Goal: Transaction & Acquisition: Purchase product/service

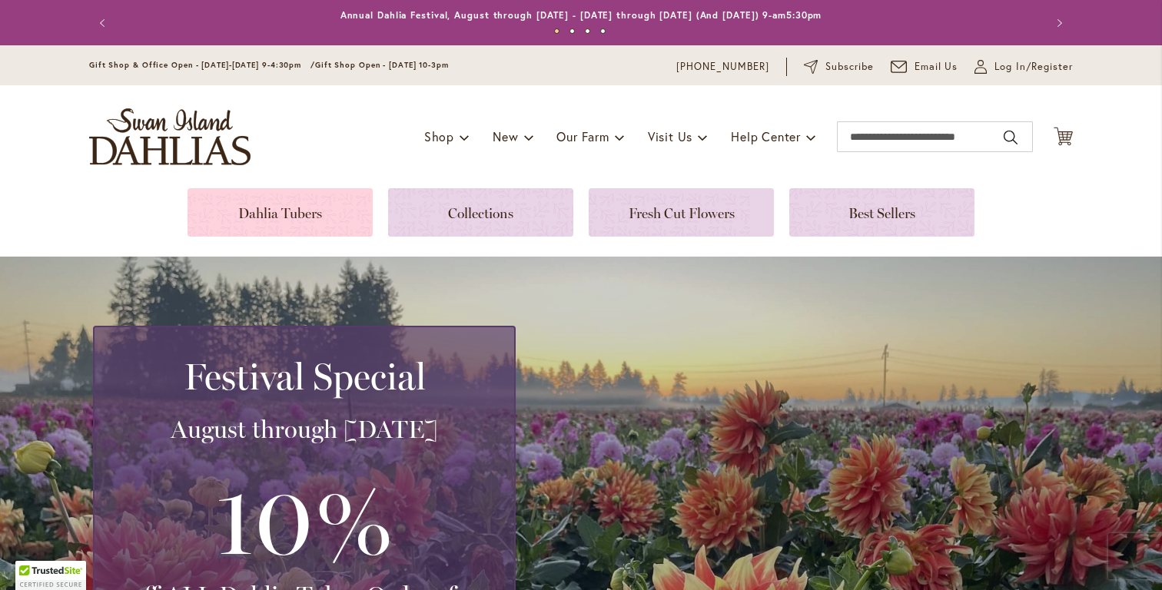
click at [280, 213] on link at bounding box center [279, 212] width 185 height 48
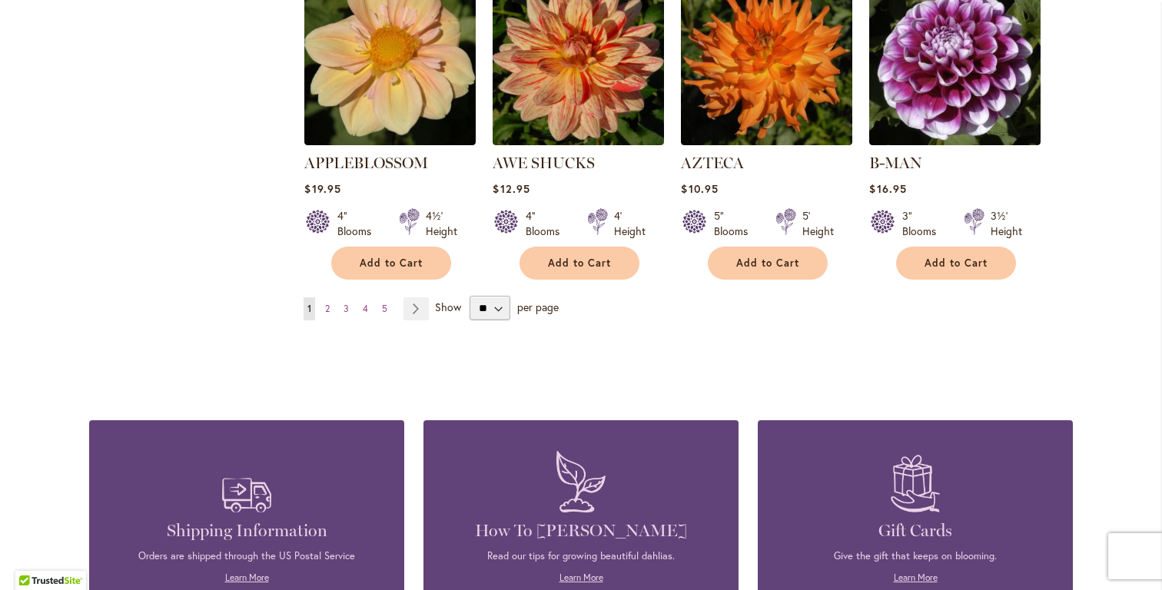
scroll to position [1498, 0]
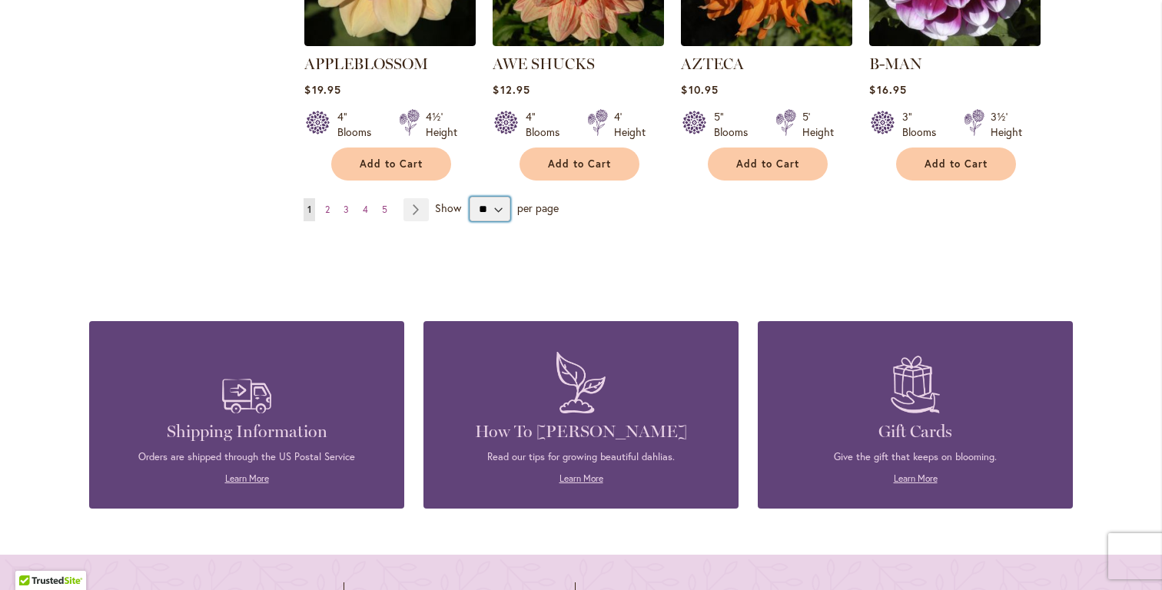
select select "**"
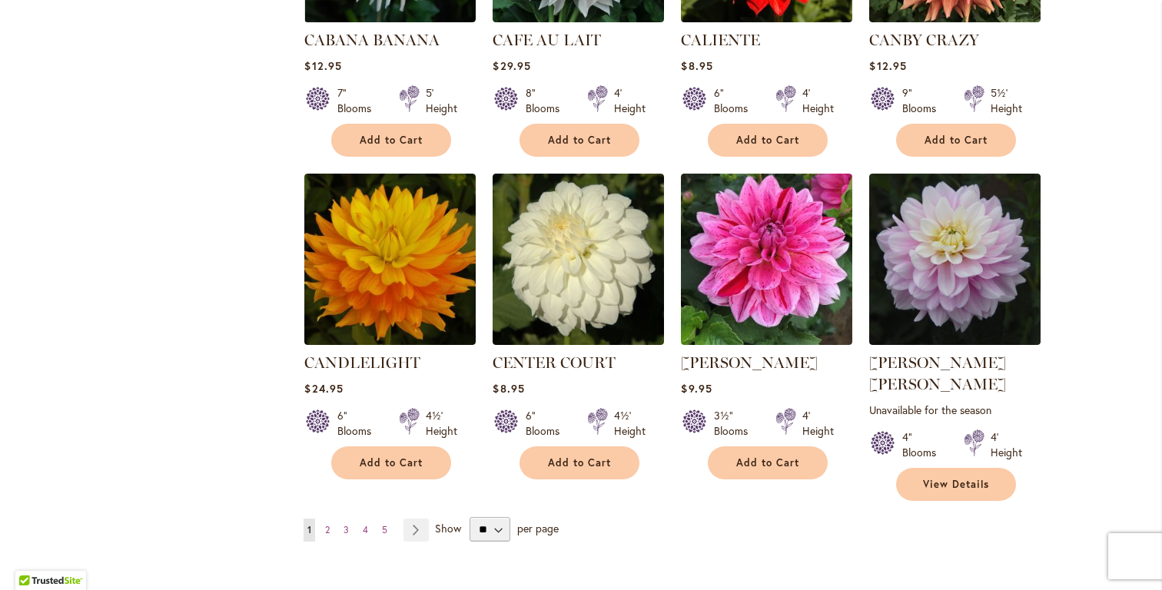
scroll to position [5209, 0]
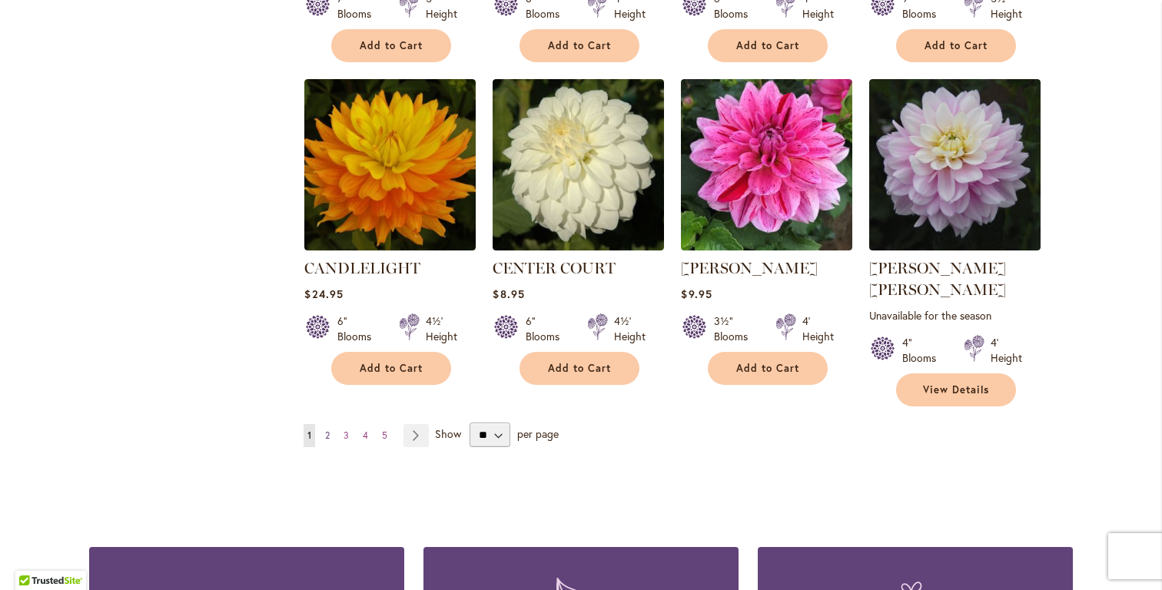
click at [321, 424] on link "Page 2" at bounding box center [327, 435] width 12 height 23
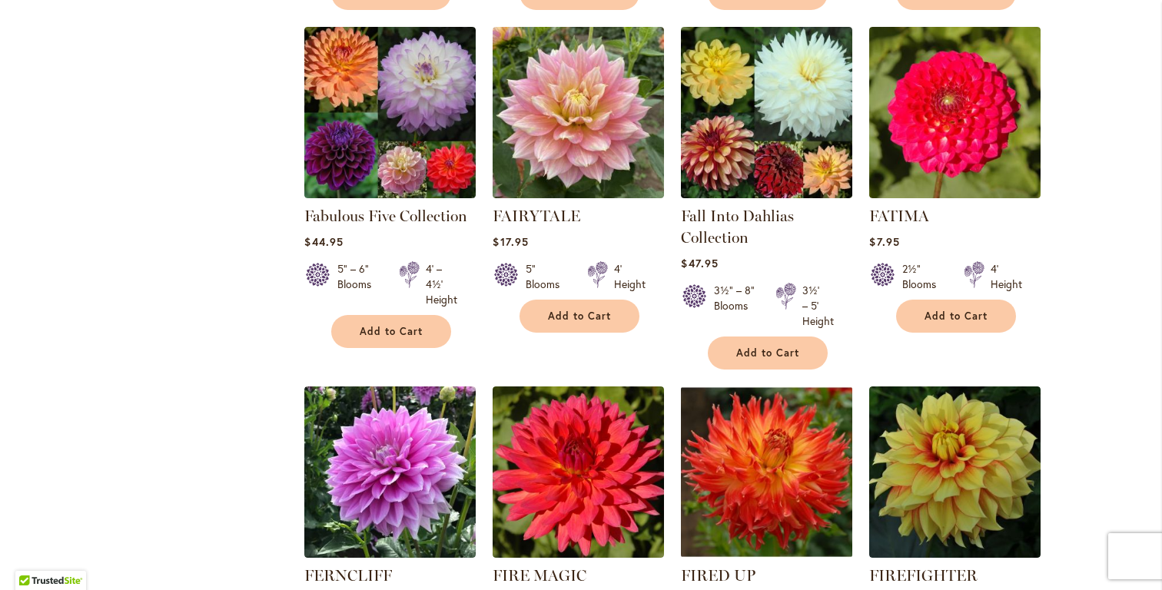
scroll to position [5368, 0]
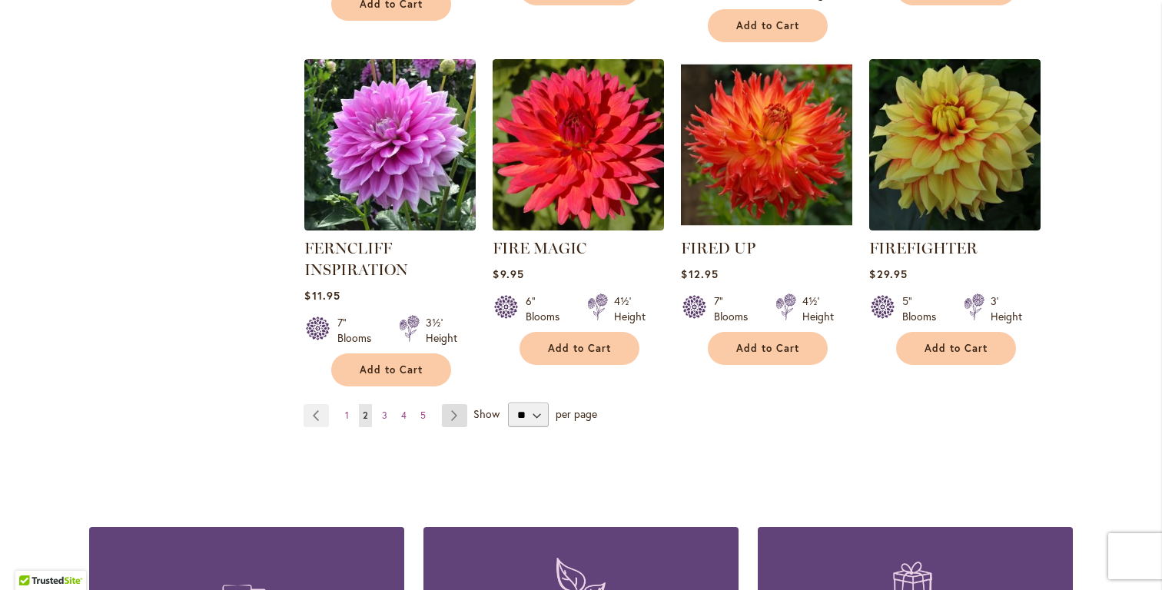
click at [454, 404] on link "Page Next" at bounding box center [454, 415] width 25 height 23
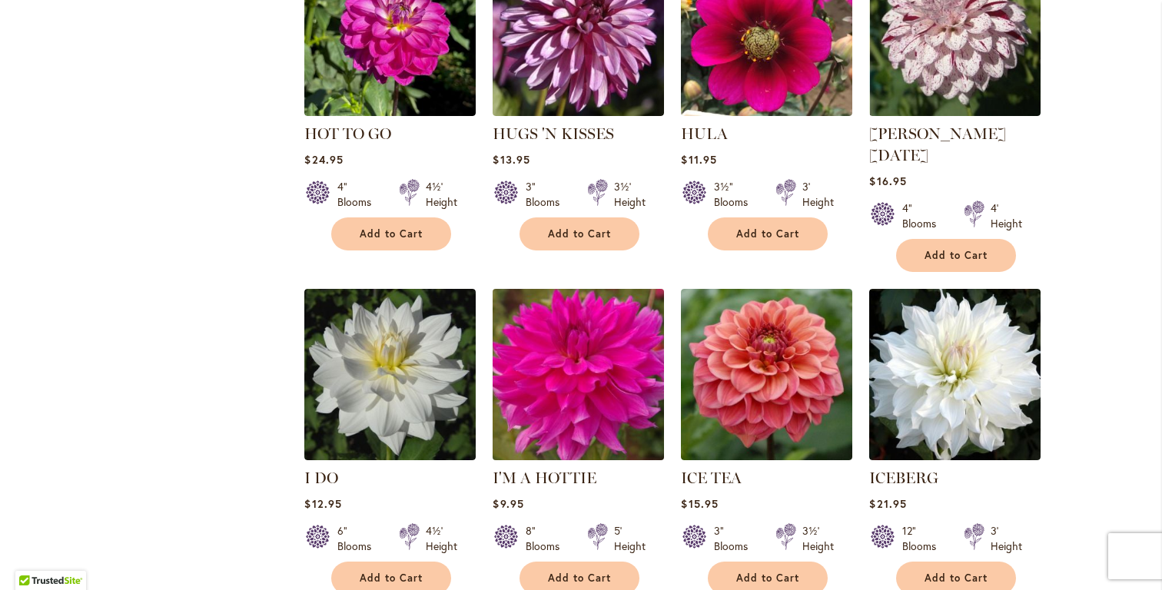
scroll to position [5236, 0]
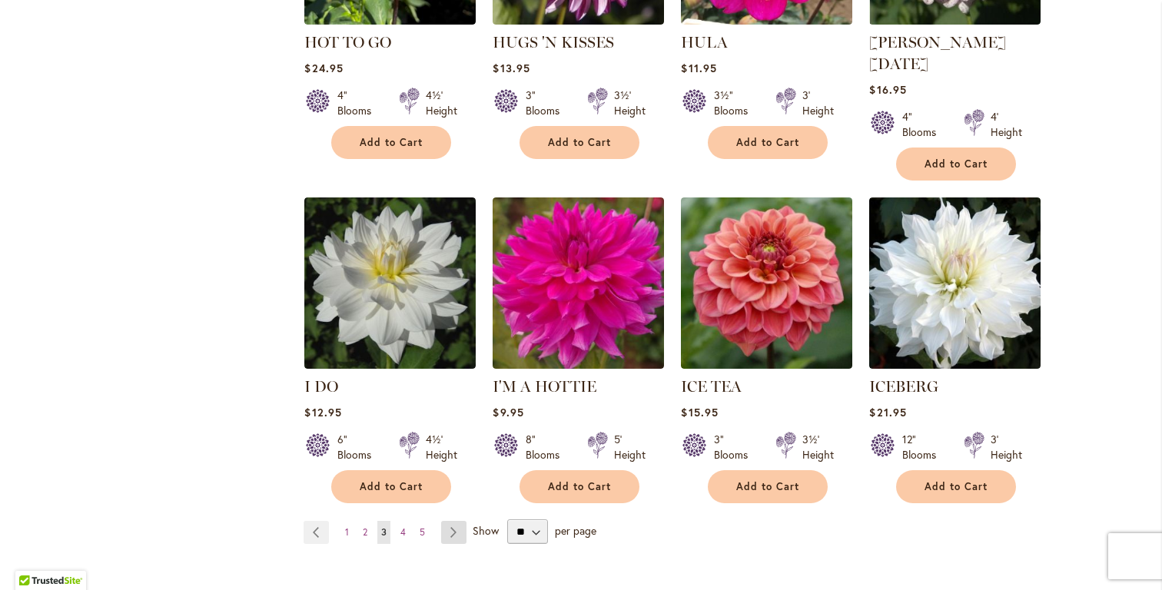
click at [449, 521] on link "Page Next" at bounding box center [453, 532] width 25 height 23
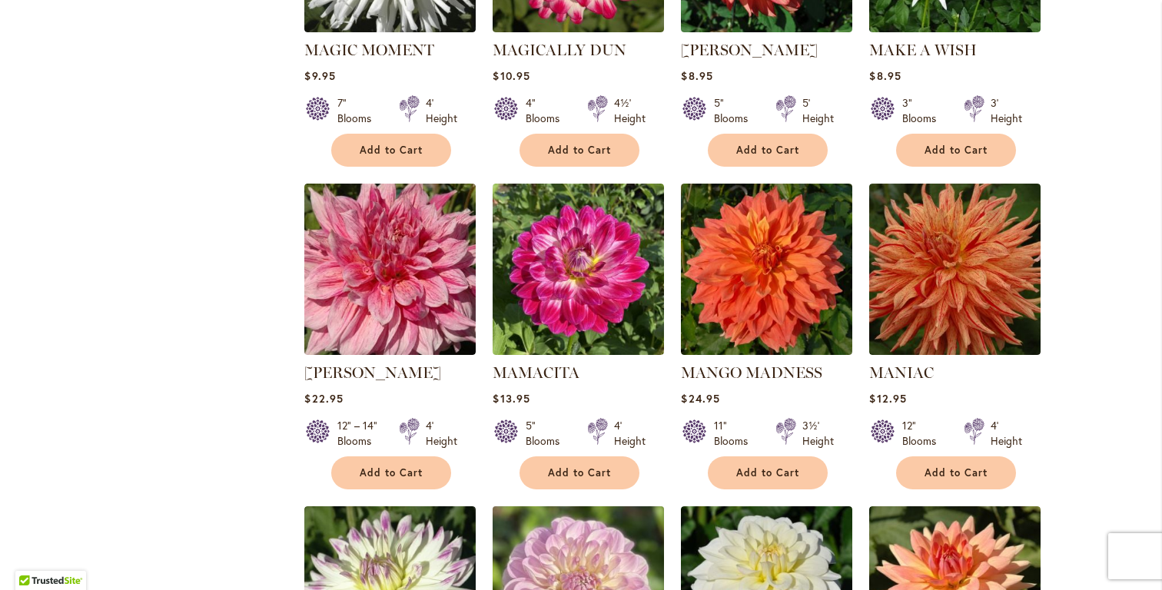
scroll to position [5122, 0]
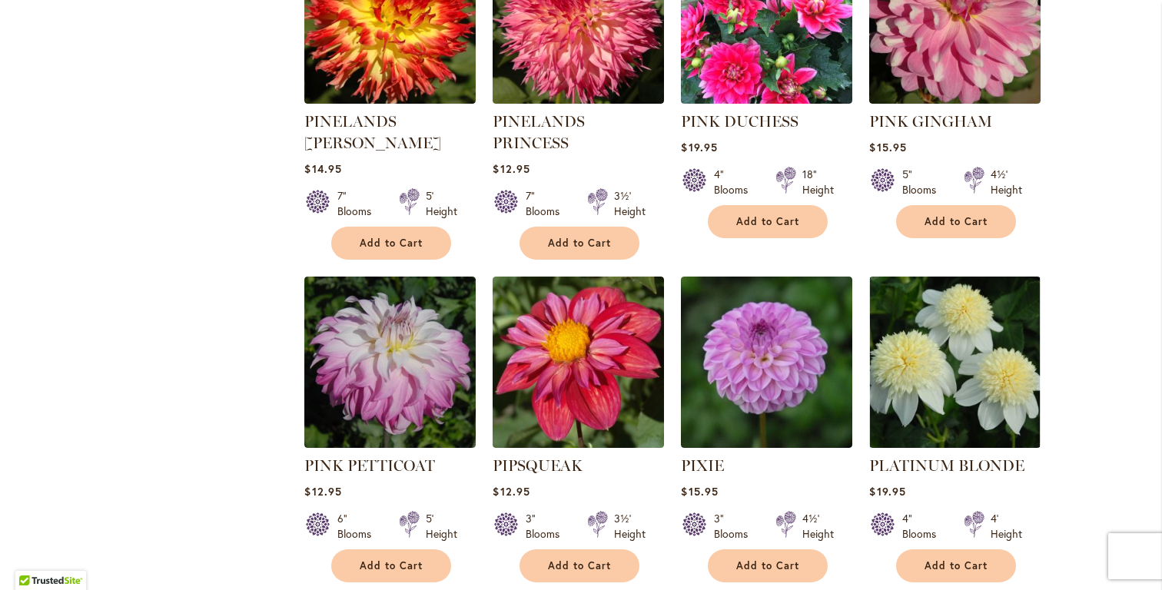
scroll to position [5194, 0]
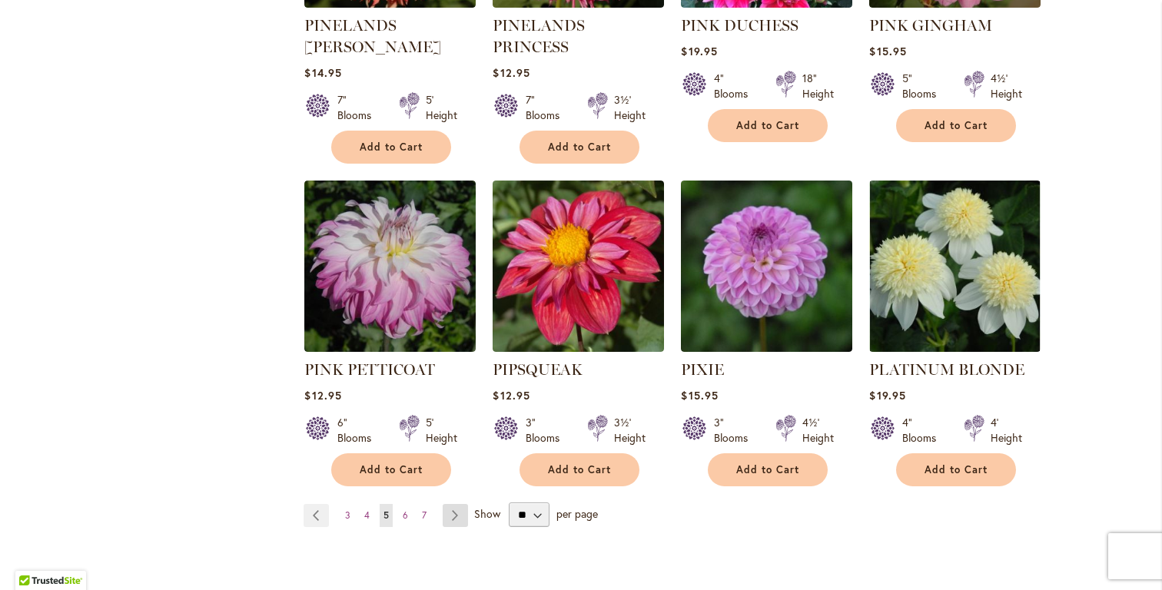
click at [450, 504] on link "Page Next" at bounding box center [455, 515] width 25 height 23
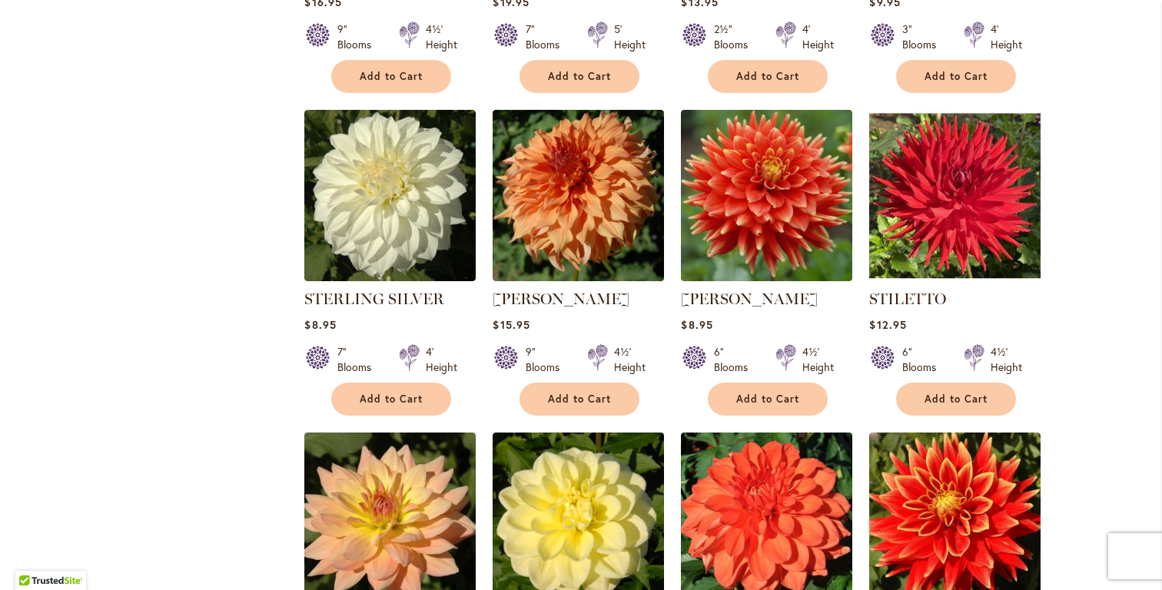
scroll to position [3388, 0]
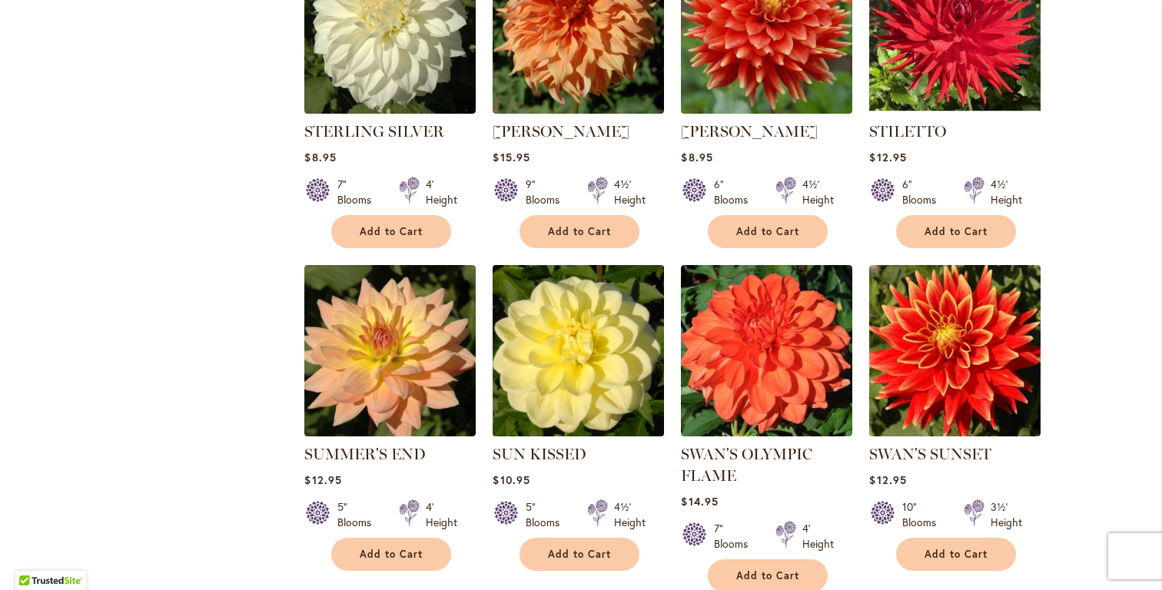
click at [569, 343] on img at bounding box center [579, 351] width 180 height 180
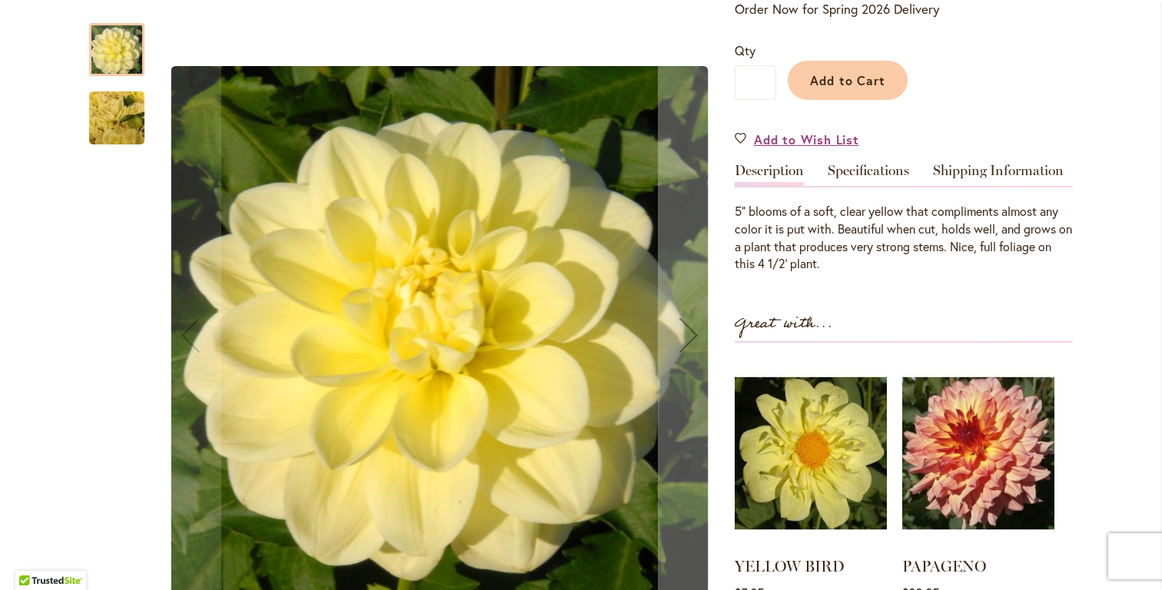
scroll to position [407, 0]
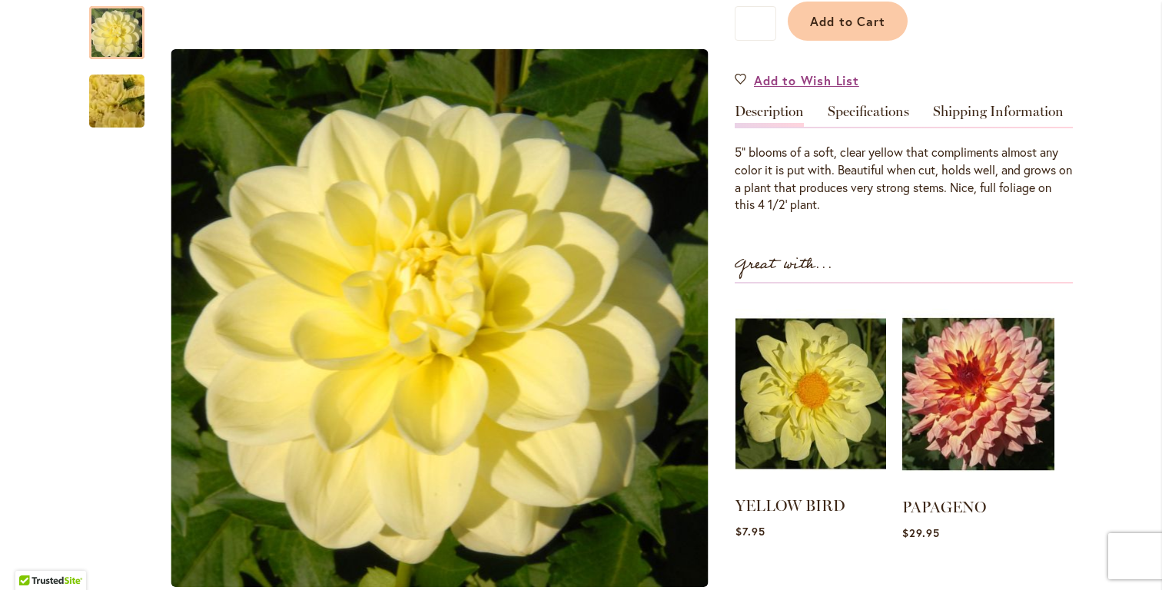
click at [818, 394] on img at bounding box center [810, 394] width 151 height 188
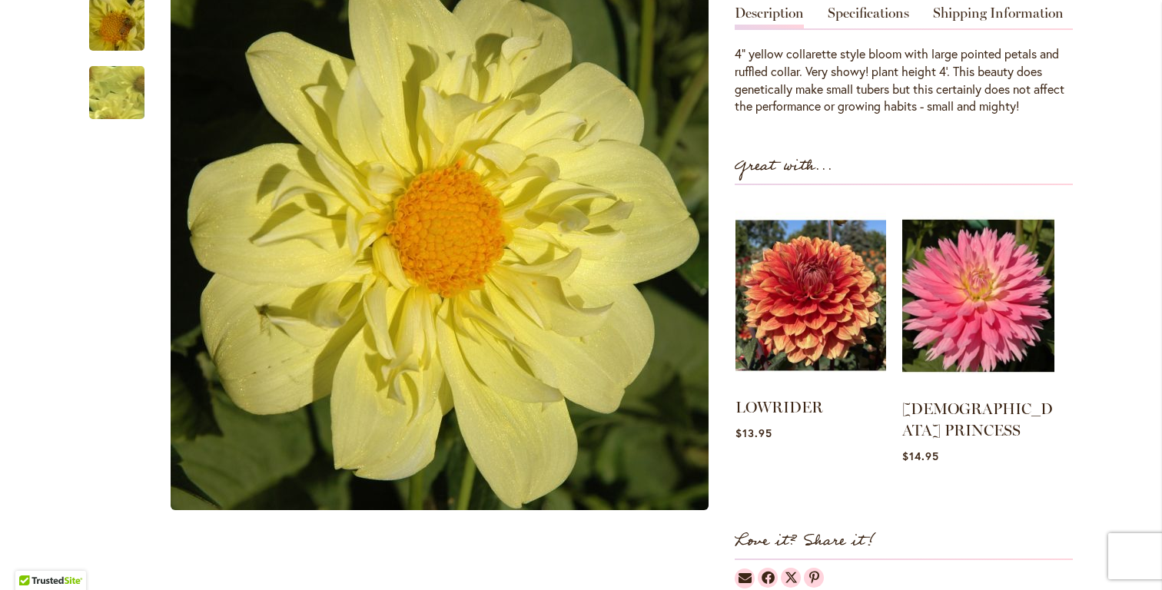
scroll to position [326, 0]
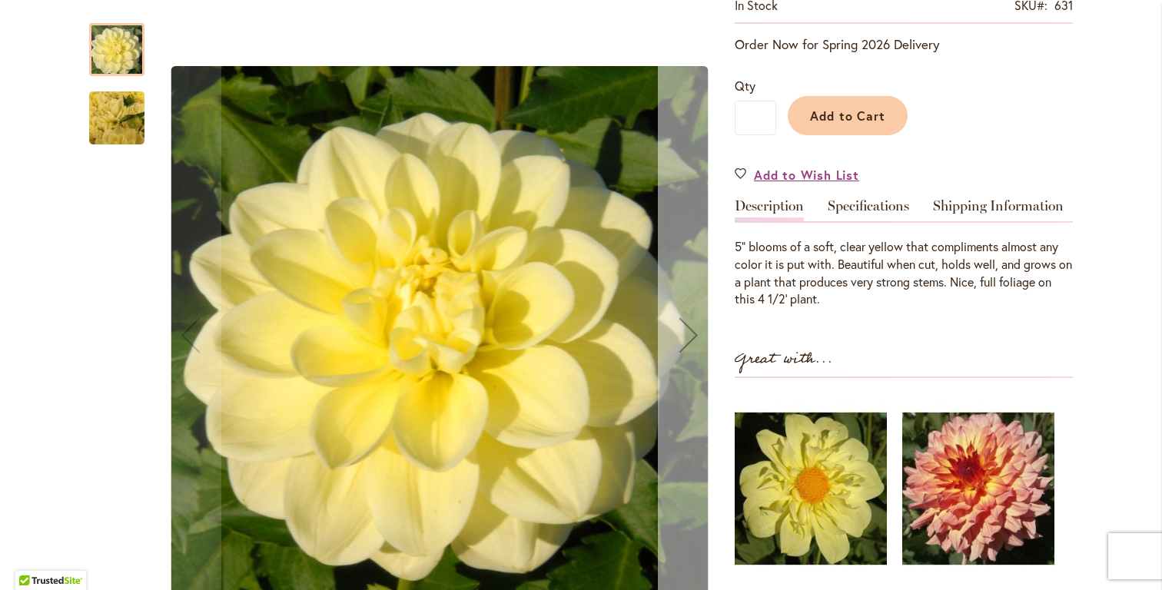
scroll to position [221, 0]
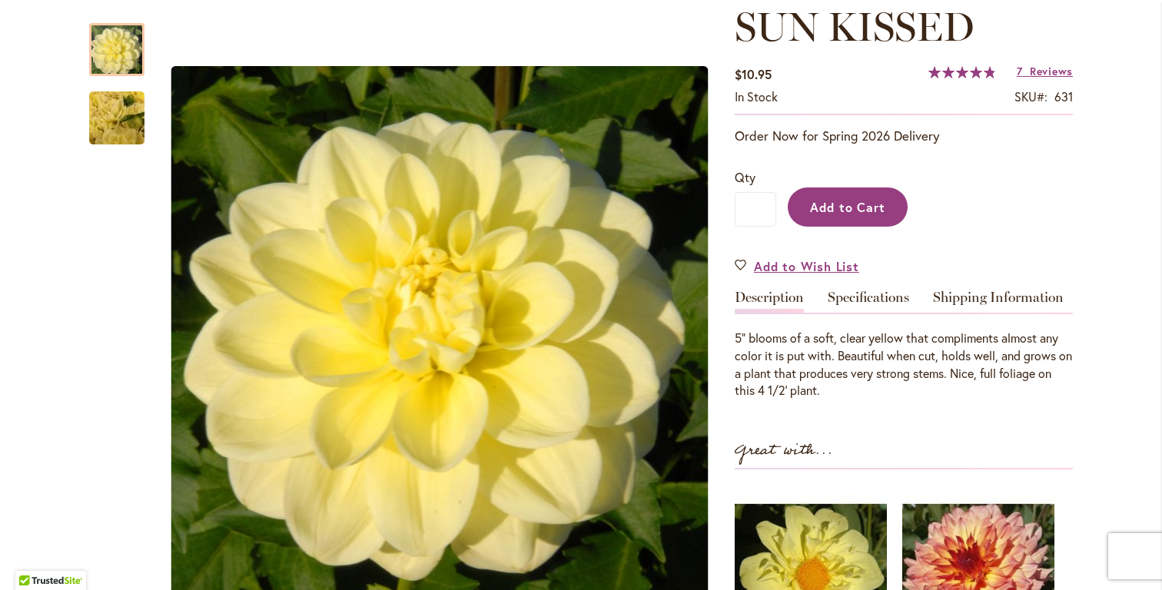
click at [829, 207] on span "Add to Cart" at bounding box center [848, 207] width 76 height 16
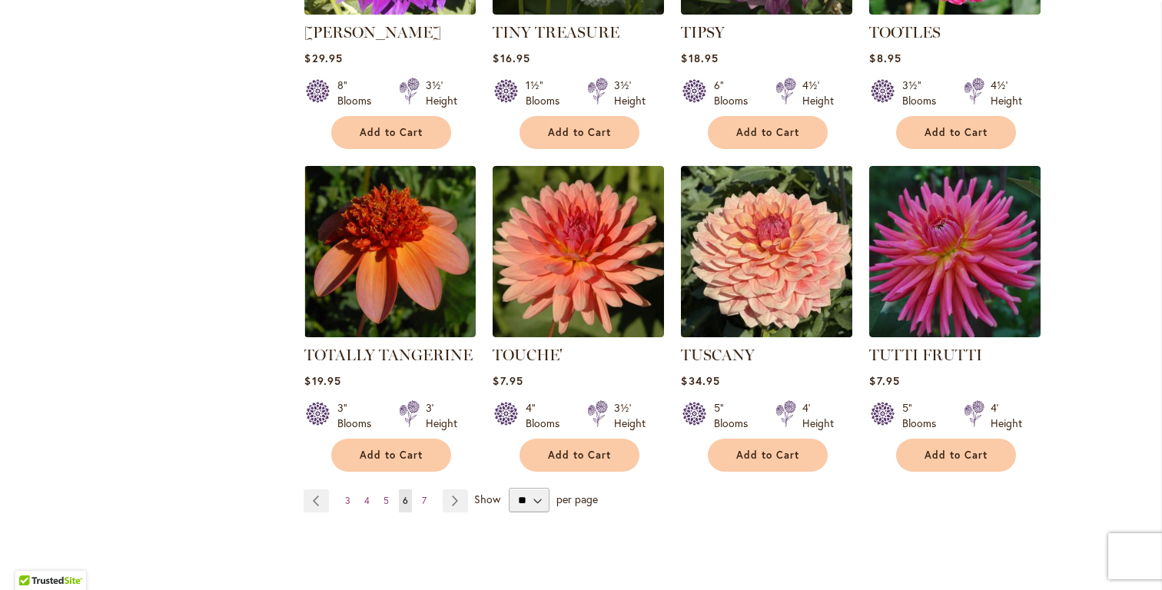
scroll to position [5229, 0]
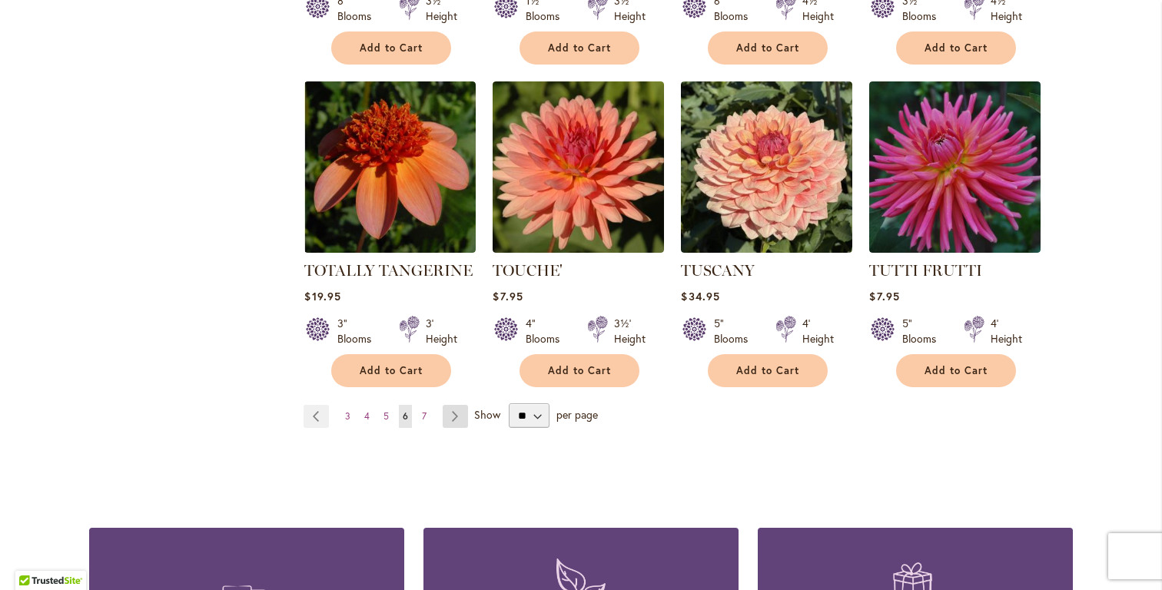
click at [450, 405] on link "Page Next" at bounding box center [455, 416] width 25 height 23
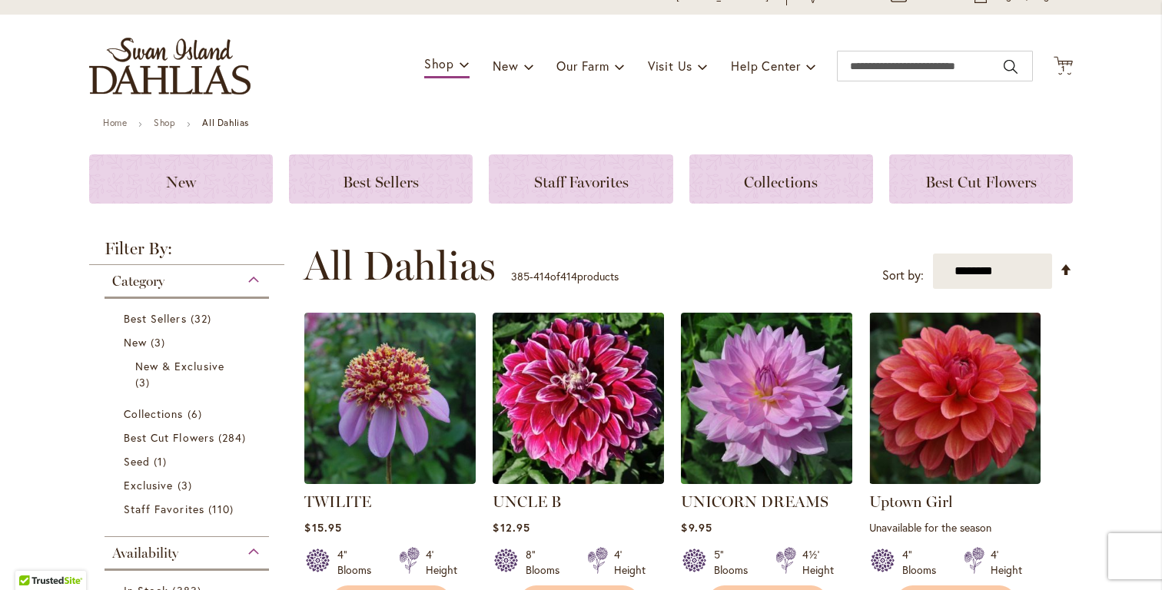
scroll to position [5, 0]
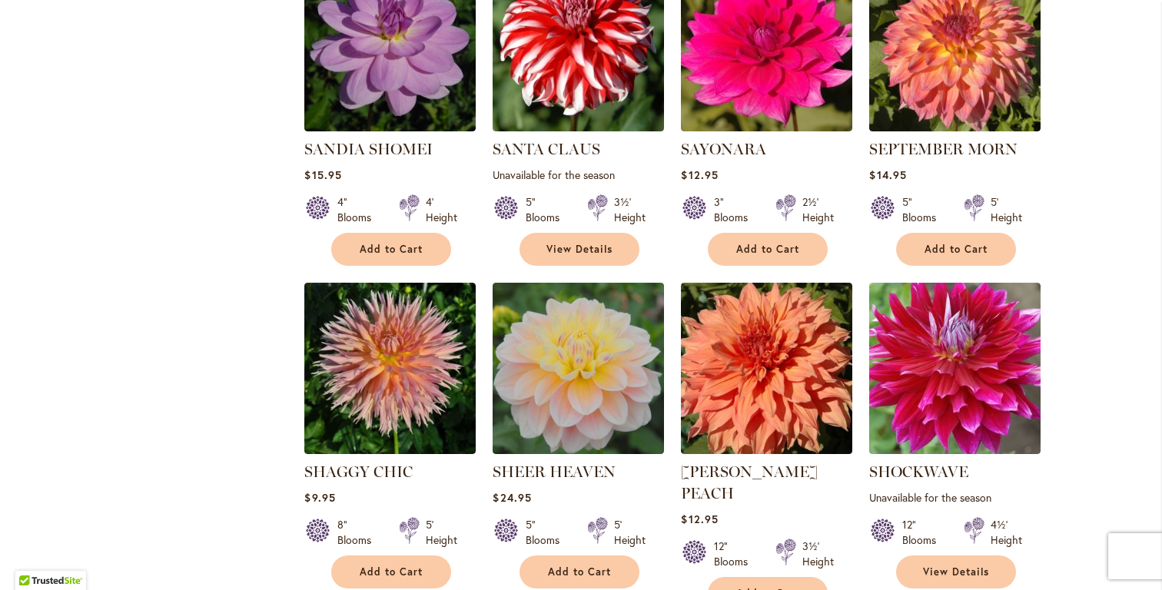
scroll to position [1789, 0]
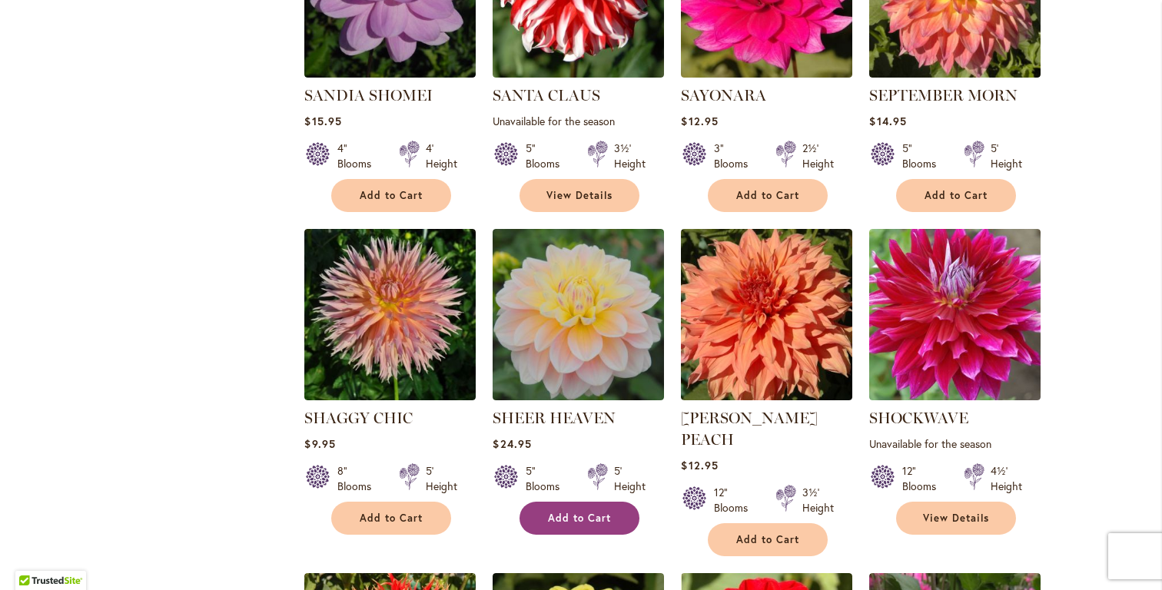
click at [562, 512] on span "Add to Cart" at bounding box center [579, 518] width 63 height 13
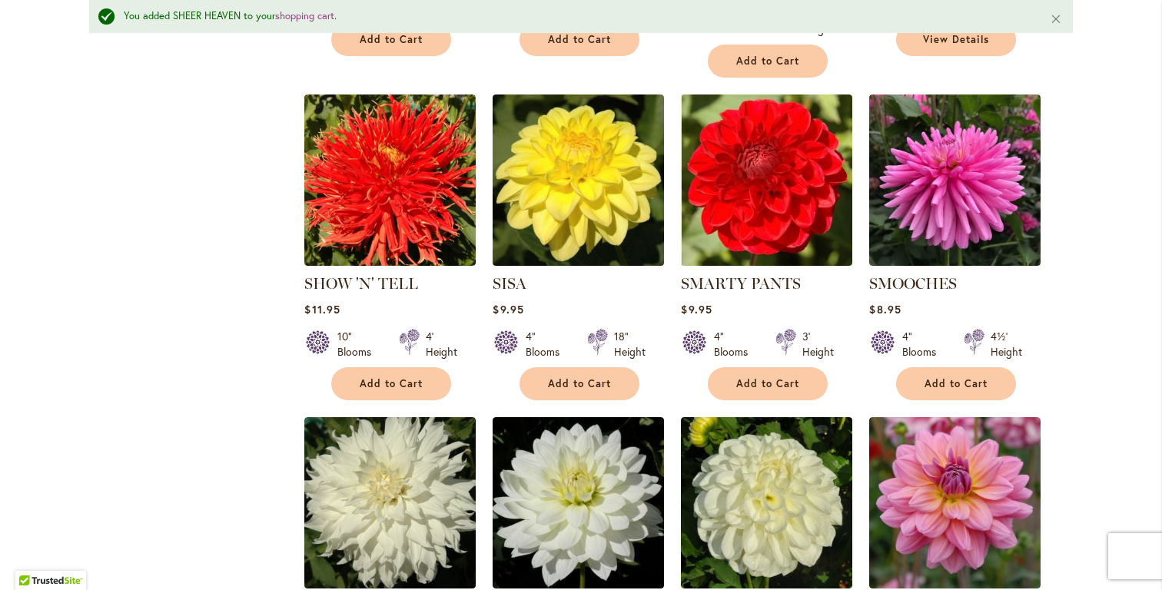
scroll to position [2385, 0]
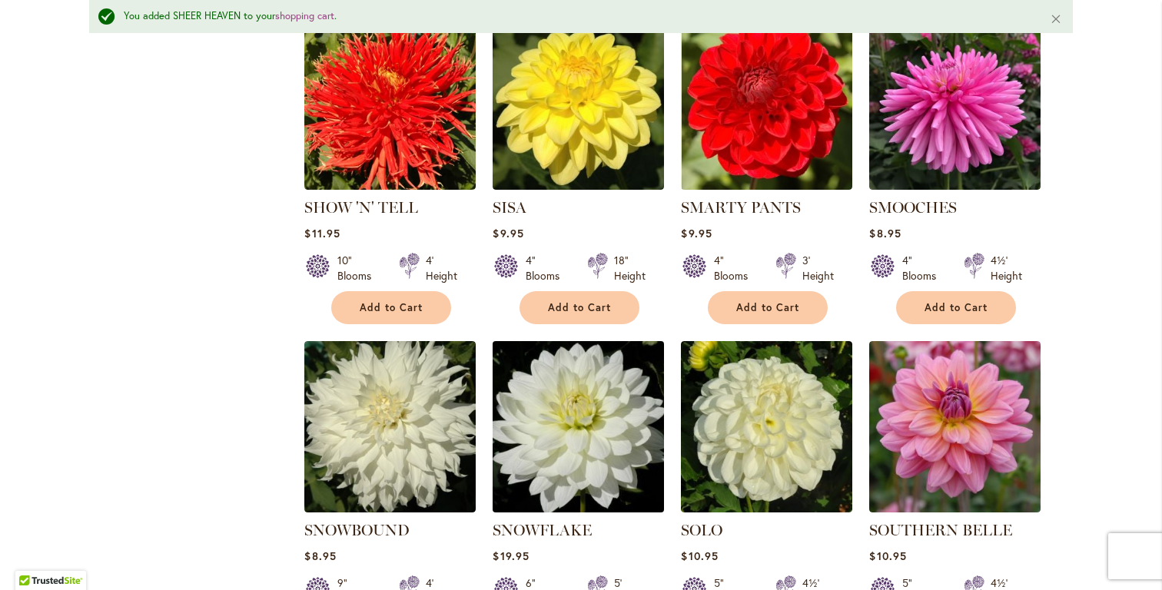
click at [567, 419] on img at bounding box center [579, 427] width 180 height 180
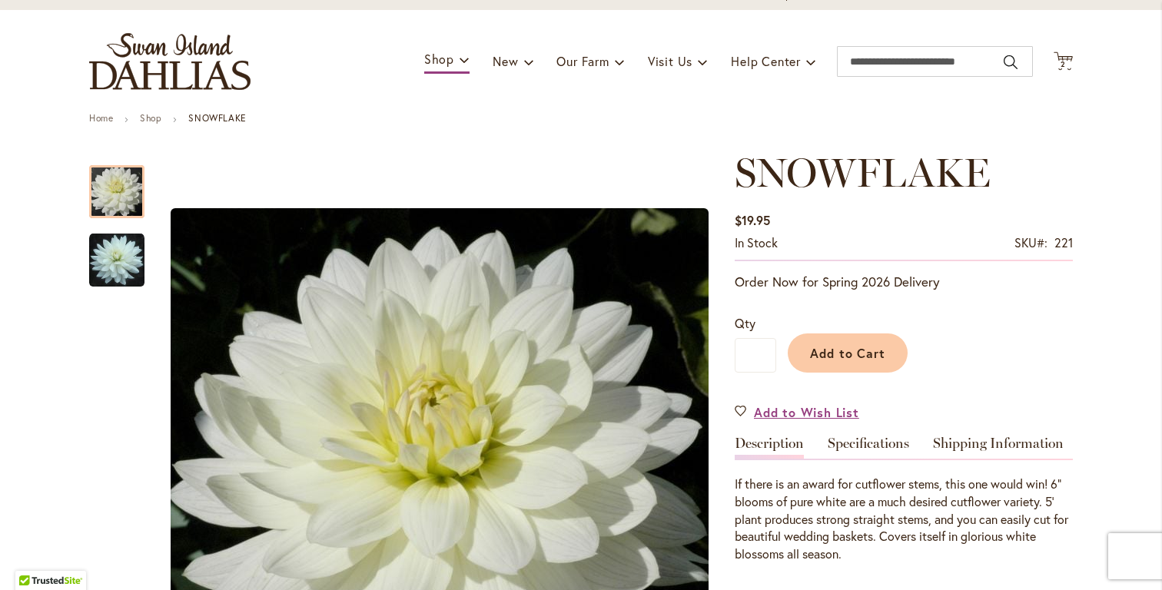
scroll to position [234, 0]
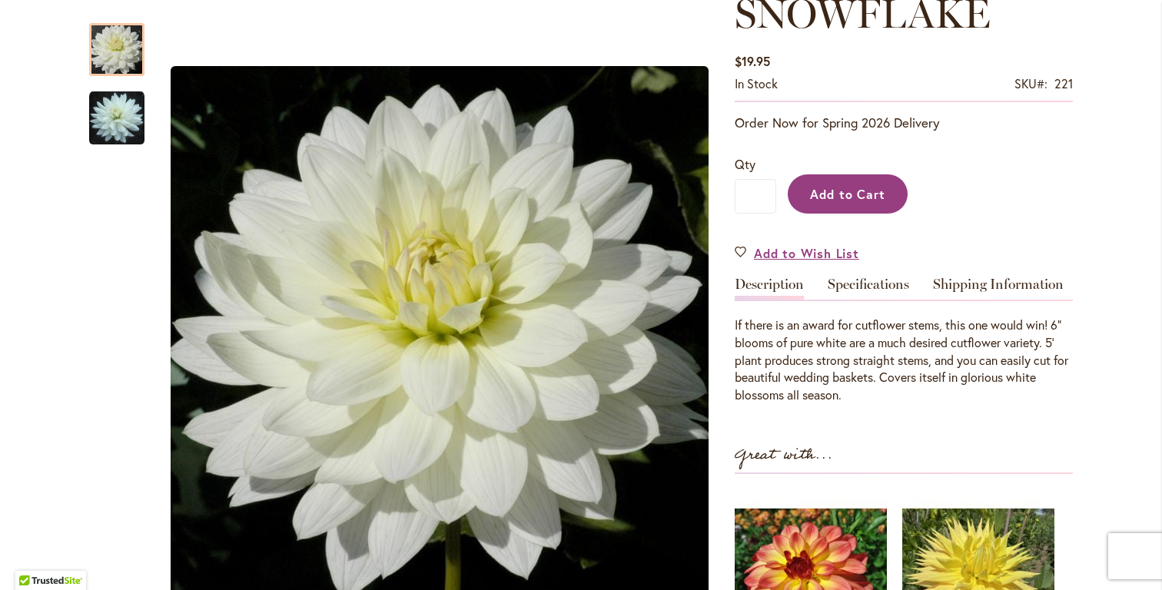
click at [834, 187] on span "Add to Cart" at bounding box center [848, 194] width 76 height 16
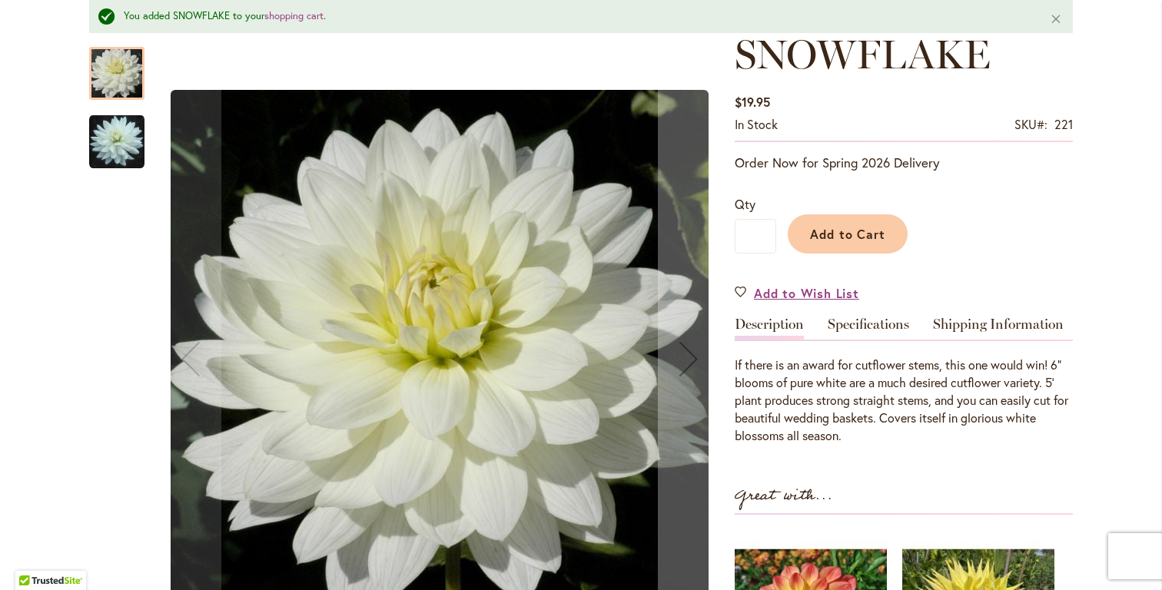
scroll to position [0, 0]
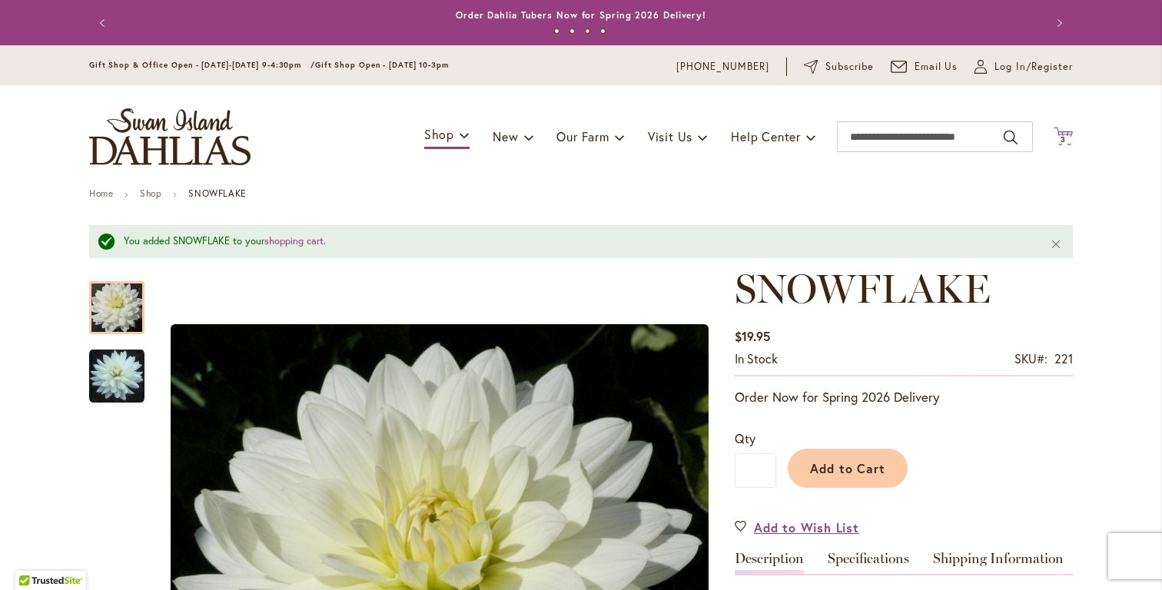
click at [1056, 136] on span "3 3 items" at bounding box center [1063, 140] width 15 height 8
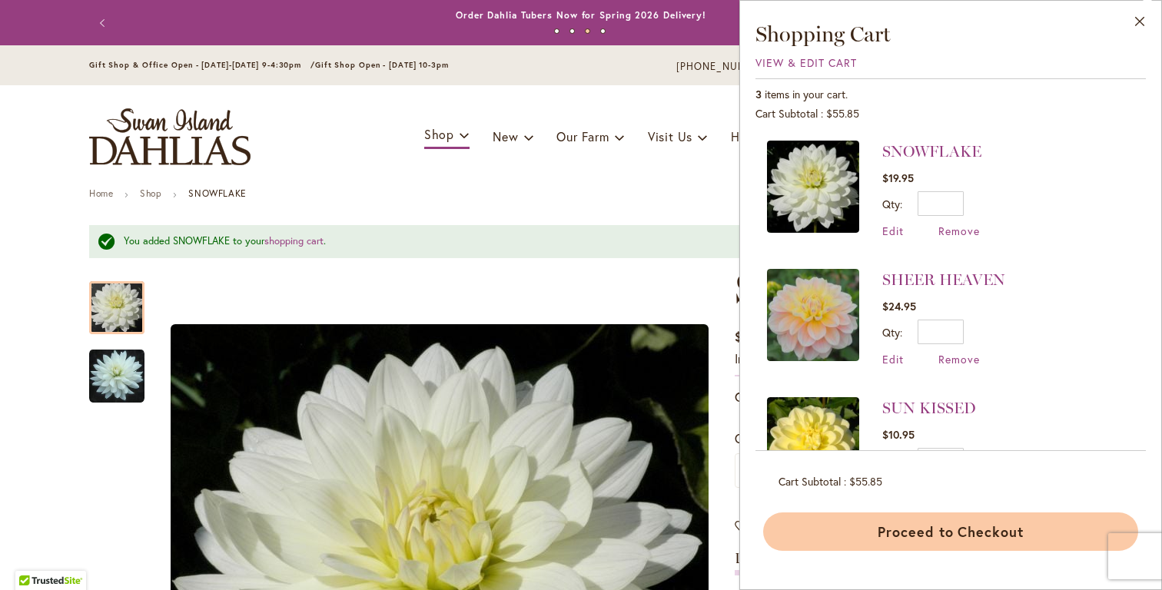
click at [977, 529] on button "Proceed to Checkout" at bounding box center [950, 531] width 375 height 38
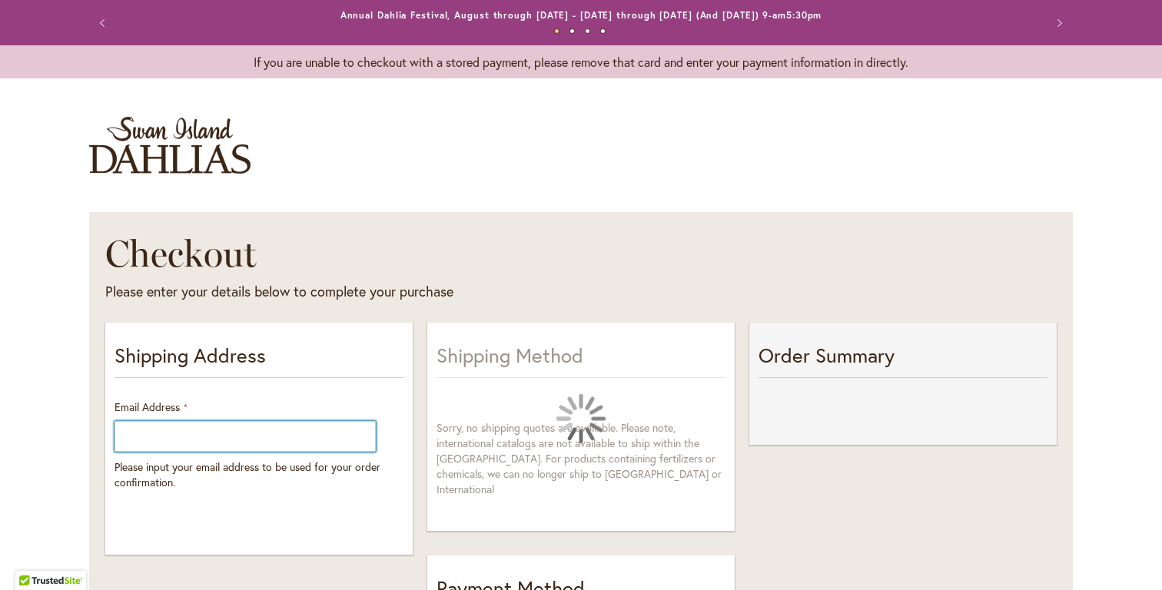
select select "**"
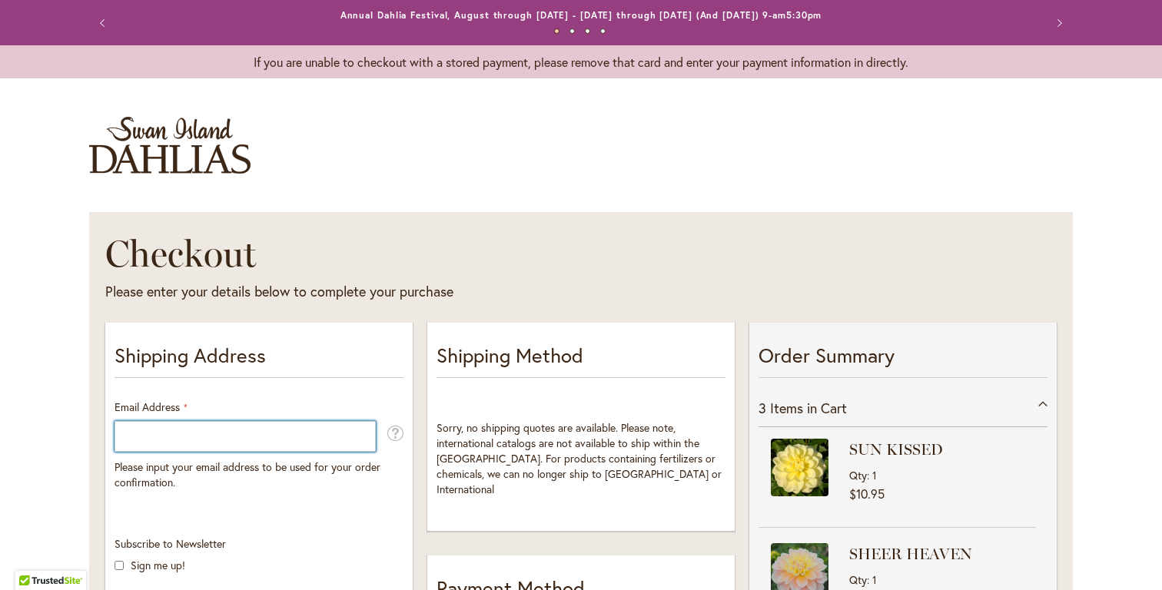
scroll to position [99, 0]
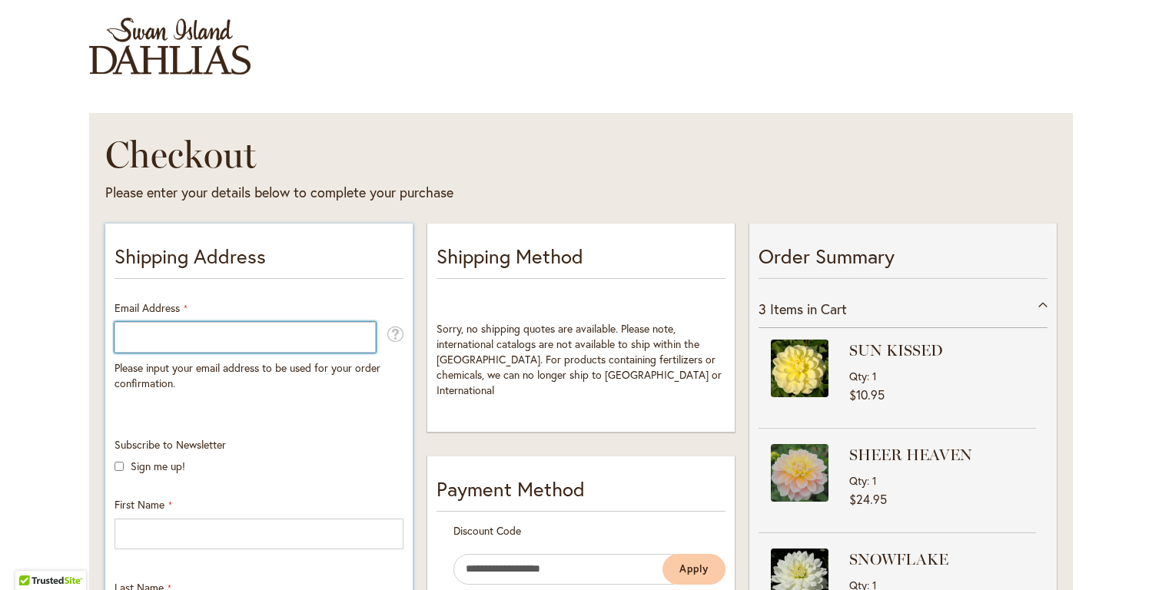
type input "**********"
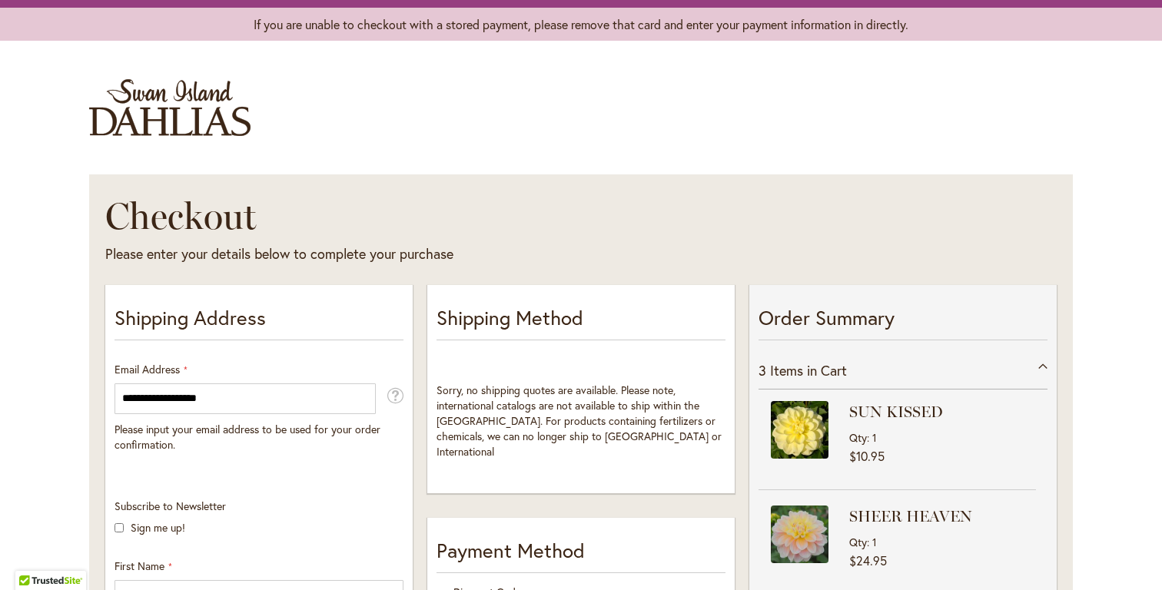
scroll to position [0, 0]
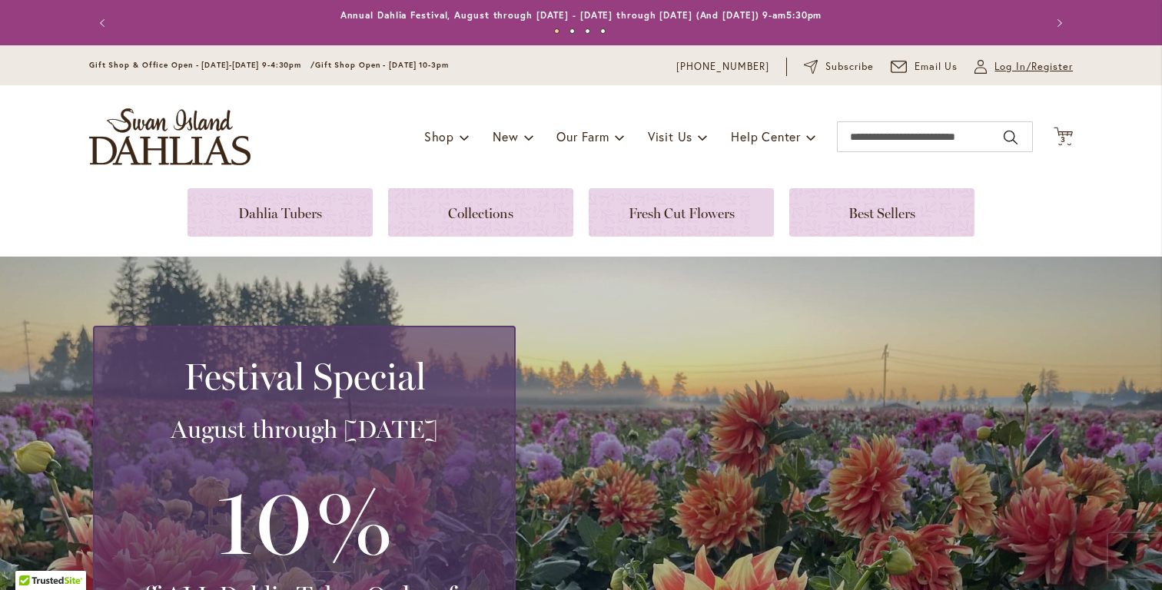
click at [994, 65] on span "Log In/Register" at bounding box center [1033, 66] width 78 height 15
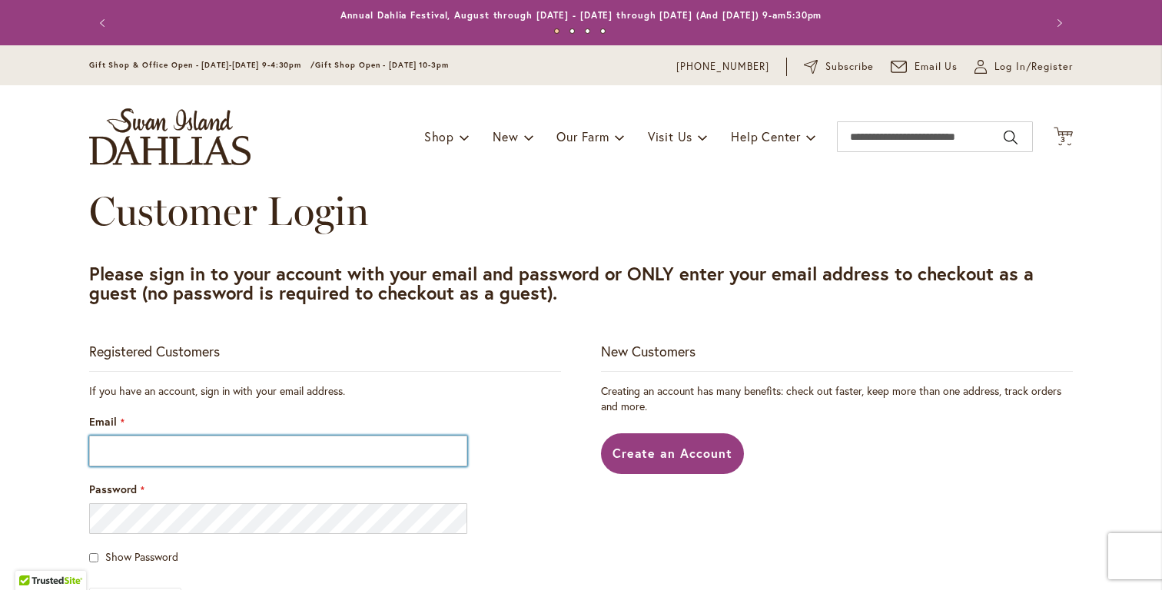
type input "**********"
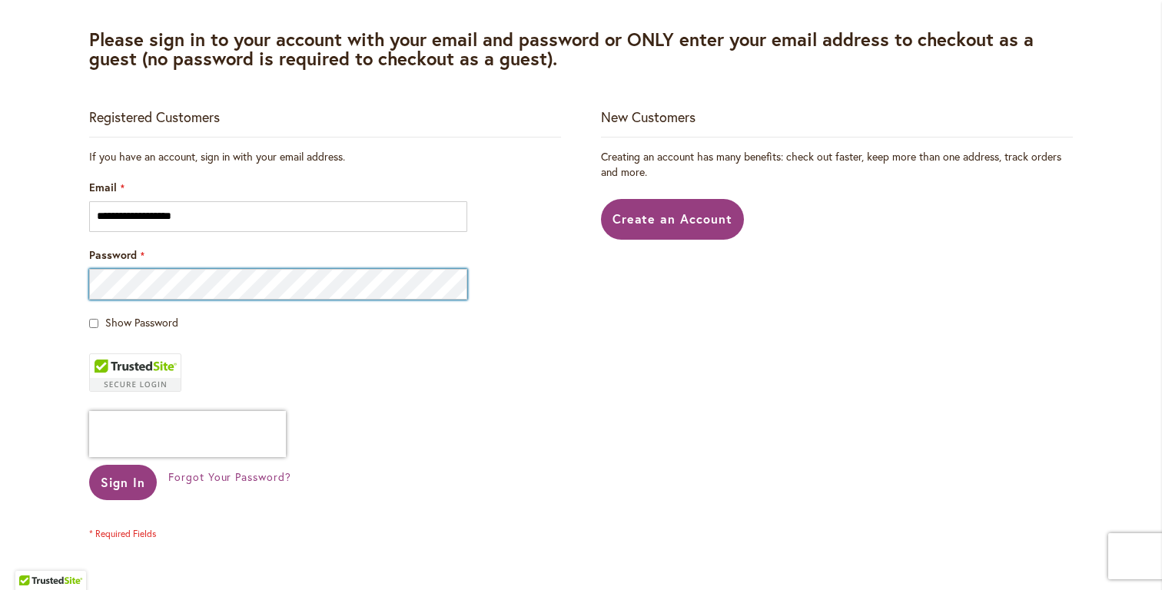
scroll to position [366, 0]
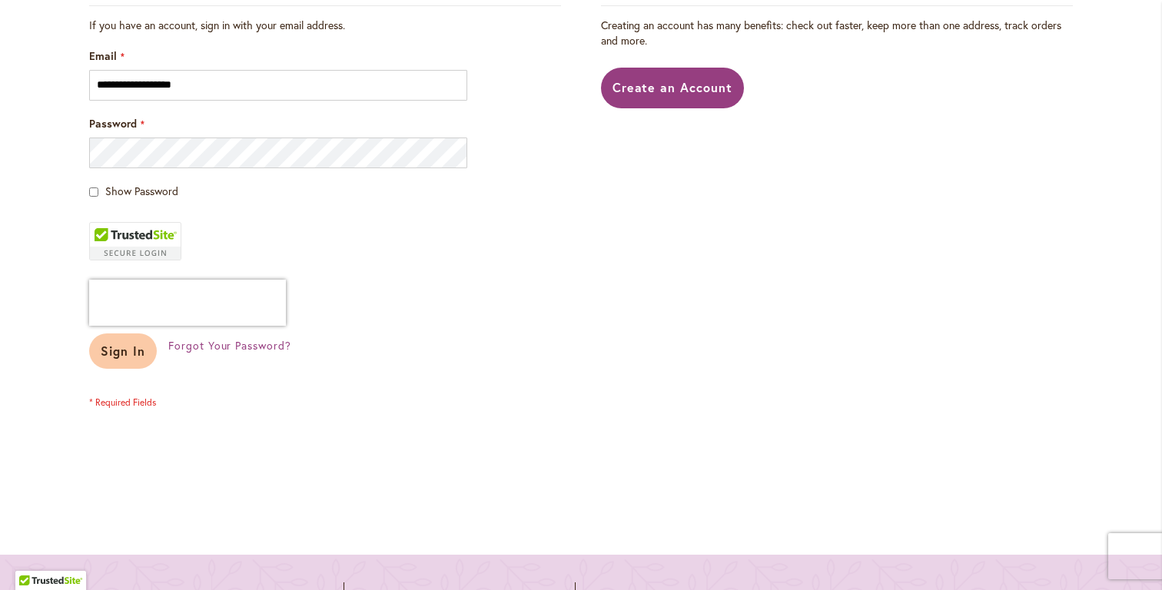
click at [116, 357] on span "Sign In" at bounding box center [123, 351] width 45 height 16
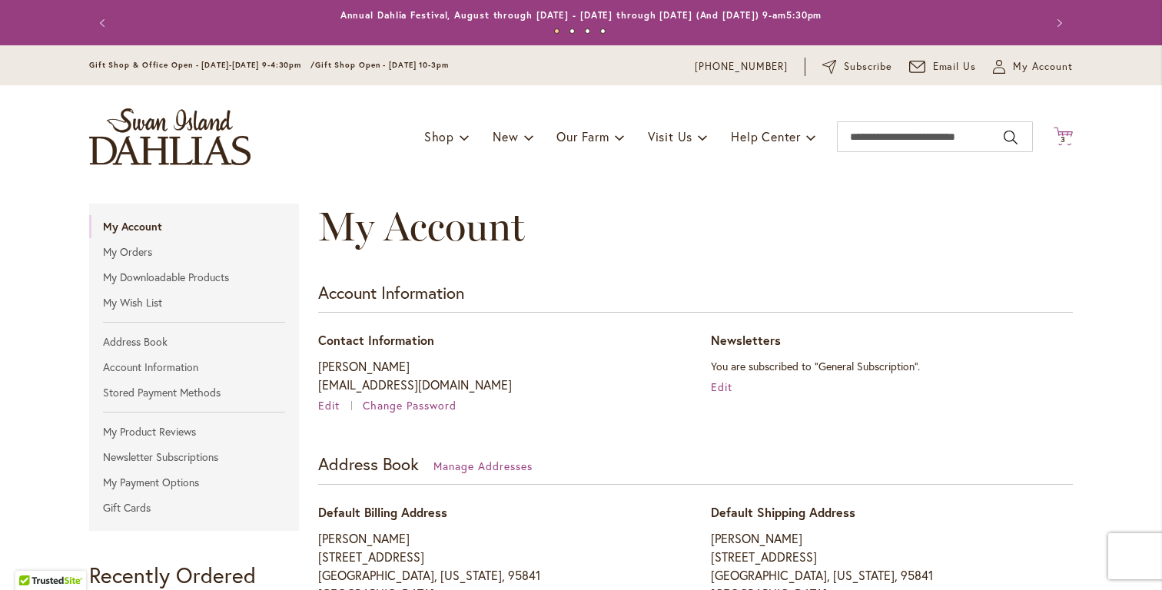
click at [1060, 135] on span "3" at bounding box center [1062, 139] width 5 height 10
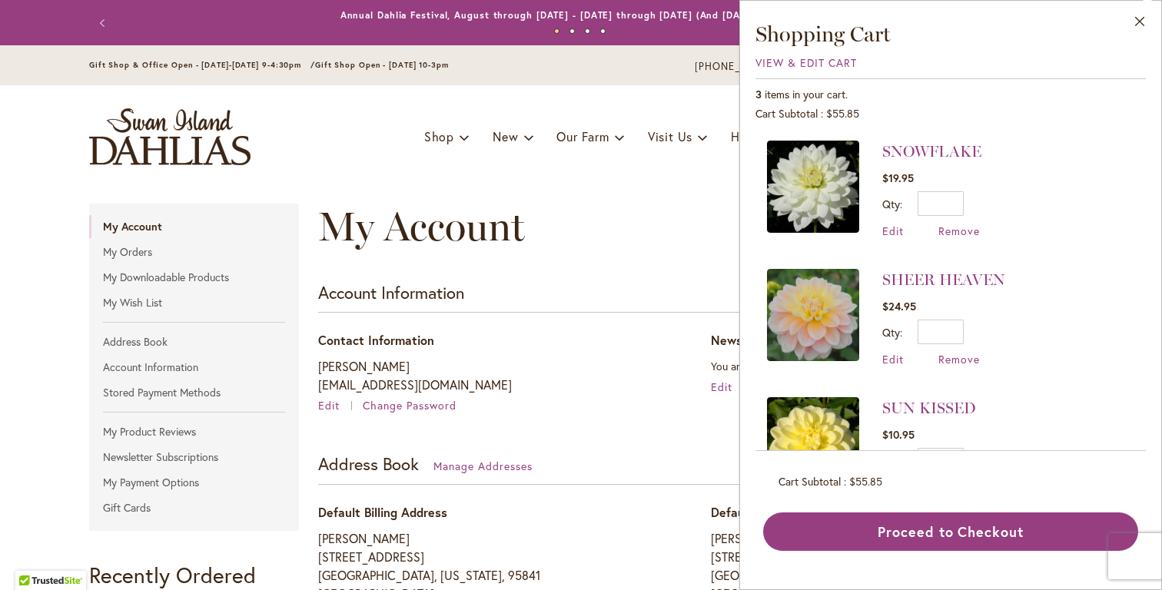
scroll to position [69, 0]
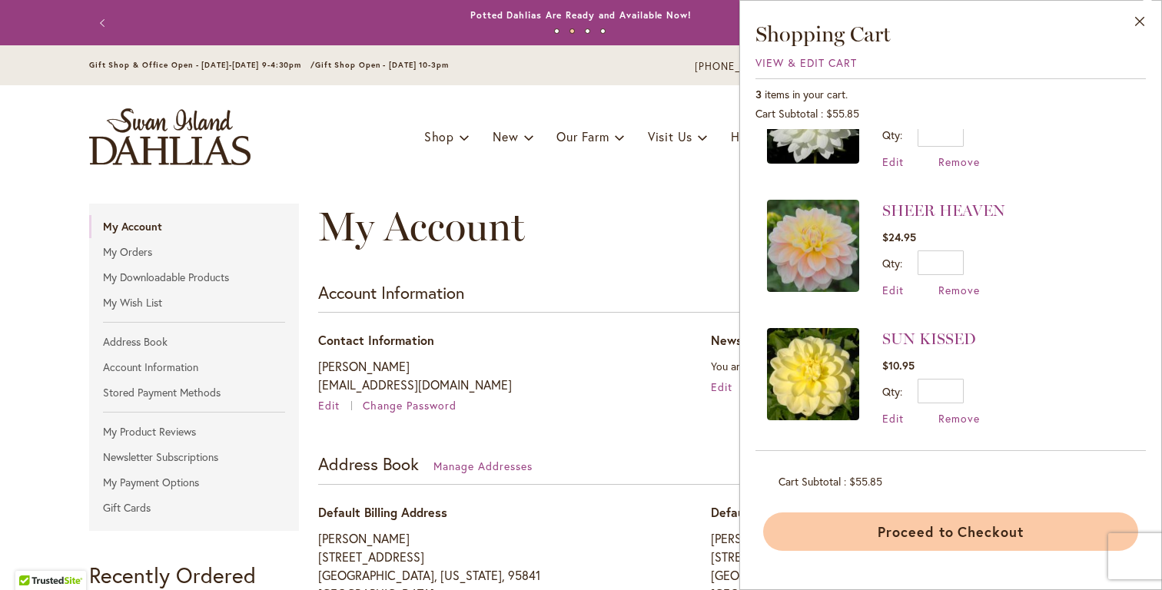
click at [970, 540] on button "Proceed to Checkout" at bounding box center [950, 531] width 375 height 38
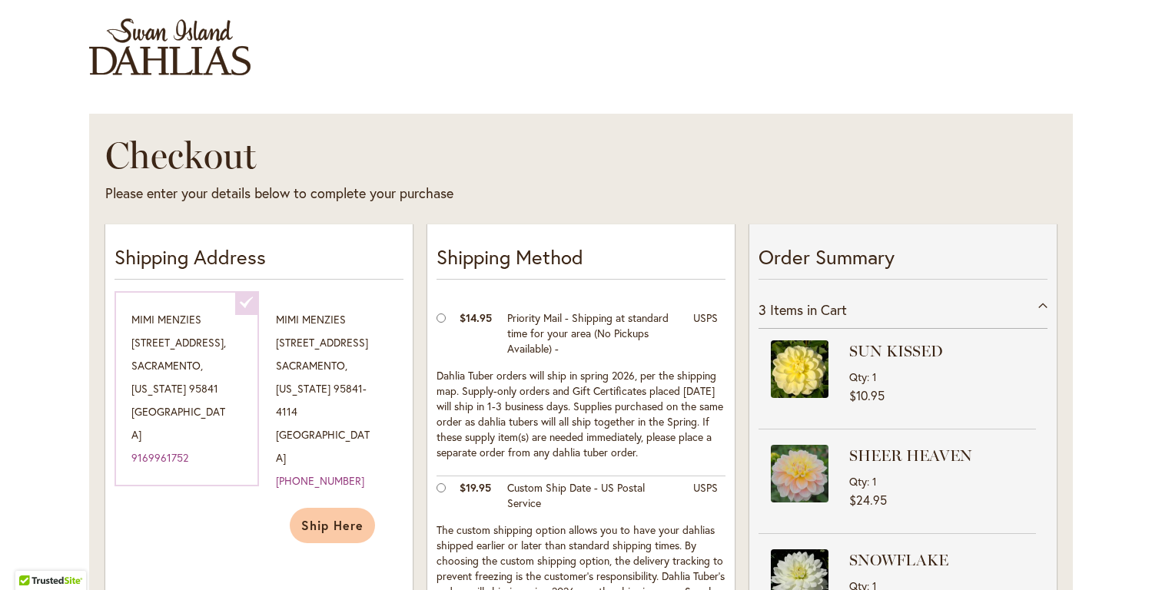
scroll to position [114, 0]
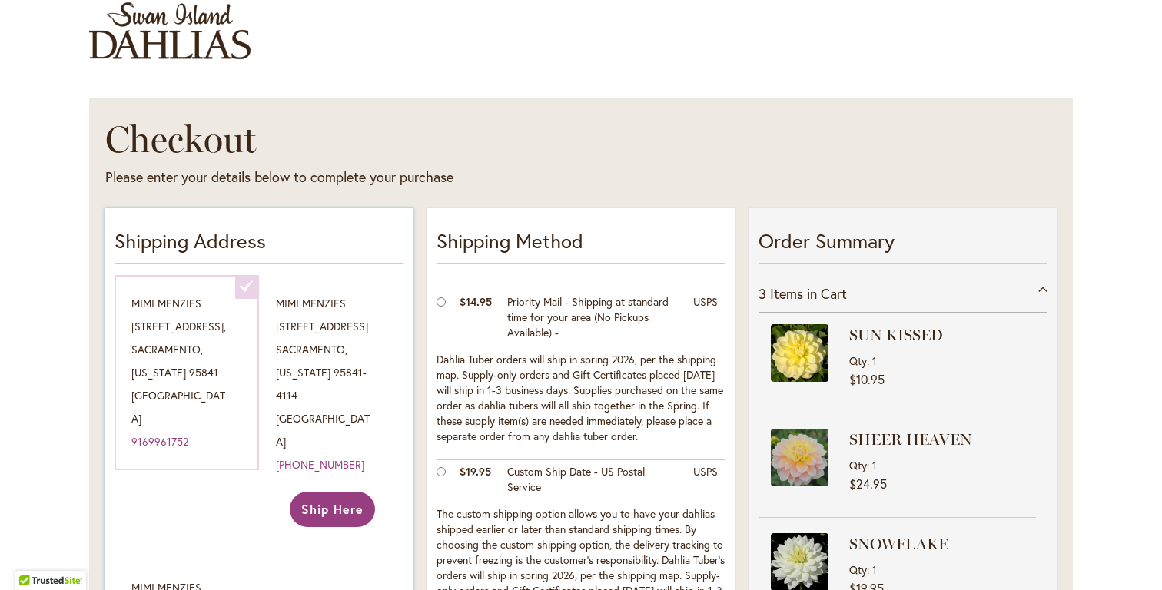
click at [337, 506] on span "Ship Here" at bounding box center [332, 509] width 62 height 16
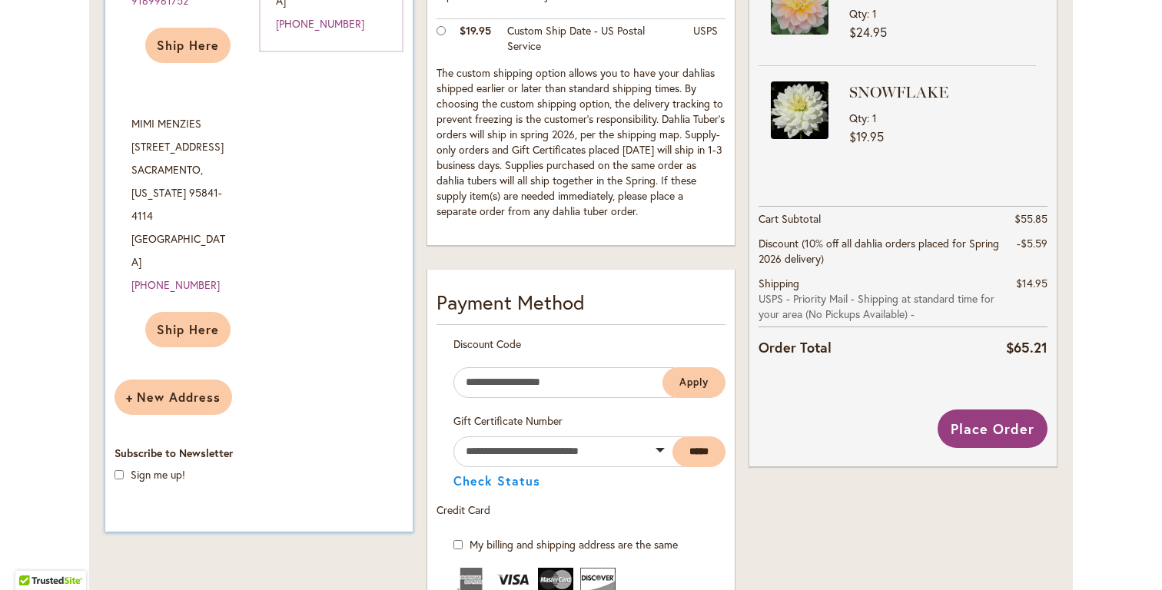
scroll to position [648, 0]
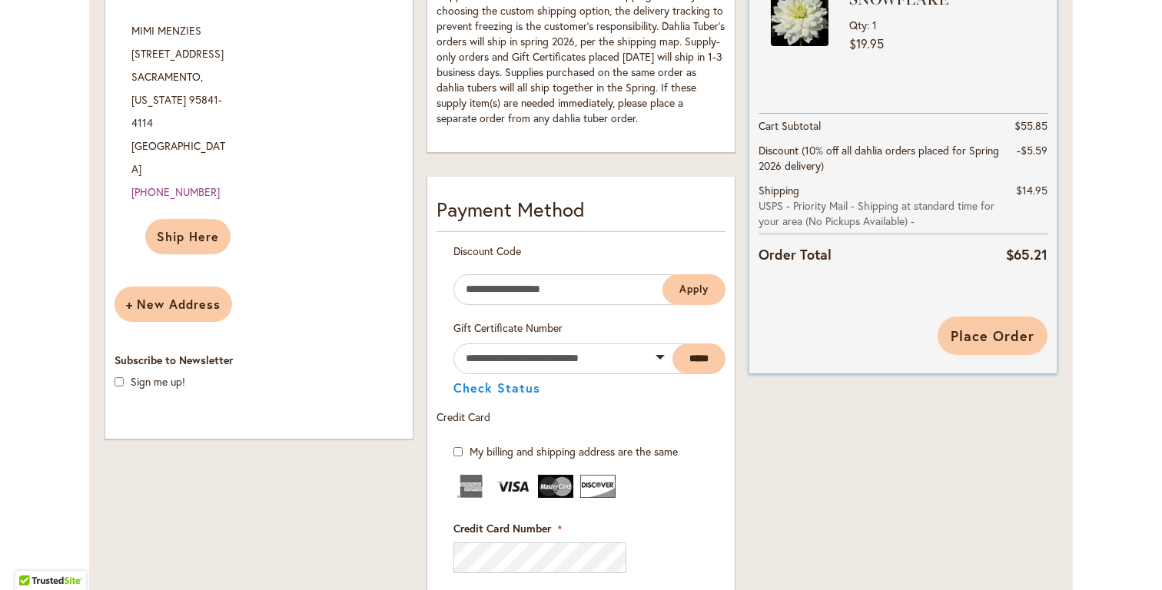
click at [1007, 333] on span "Place Order" at bounding box center [992, 336] width 84 height 18
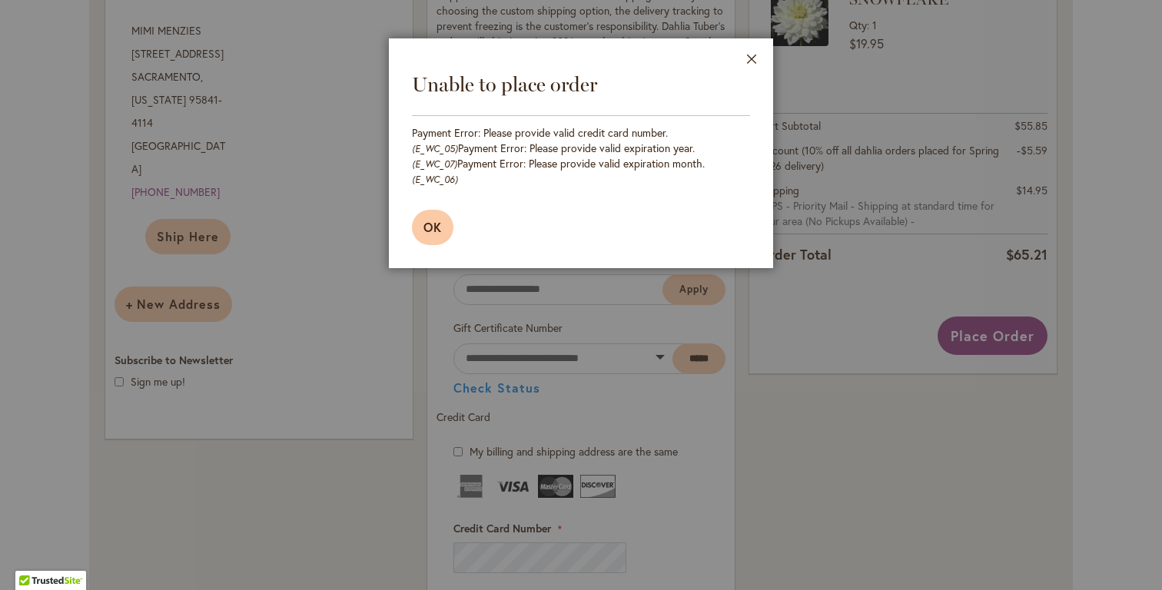
click at [419, 210] on button "OK" at bounding box center [432, 227] width 41 height 35
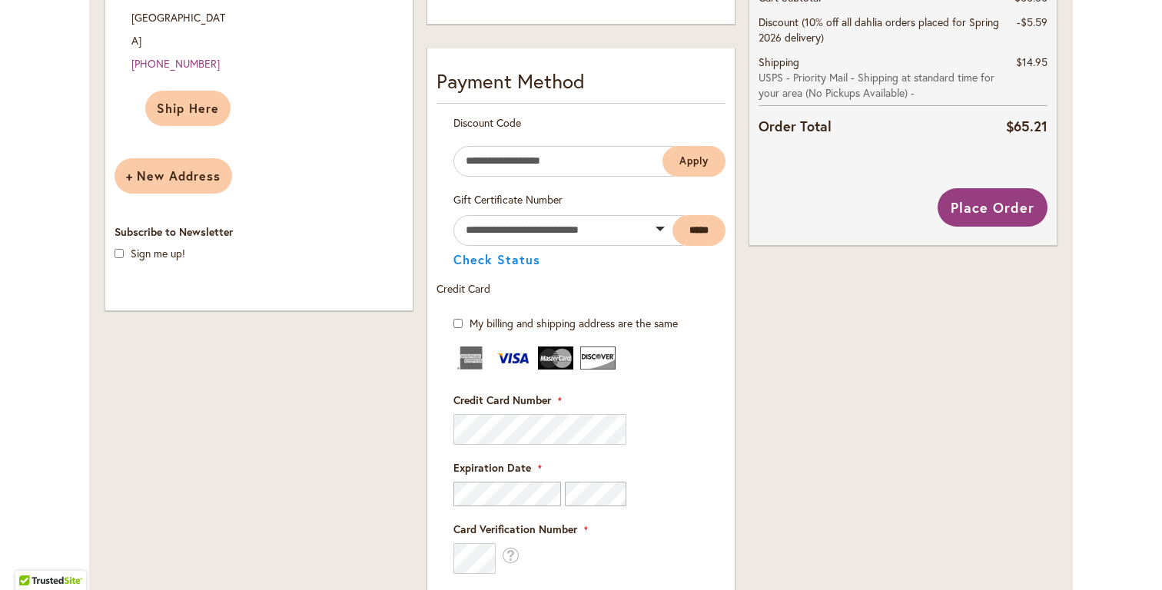
scroll to position [711, 0]
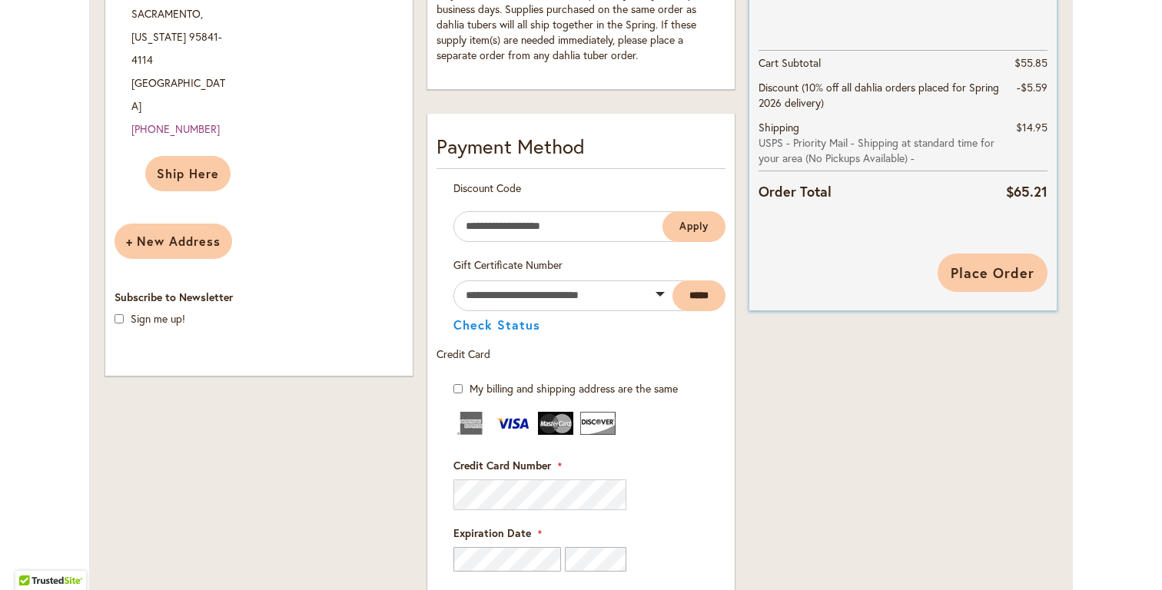
click at [1000, 269] on span "Place Order" at bounding box center [992, 273] width 84 height 18
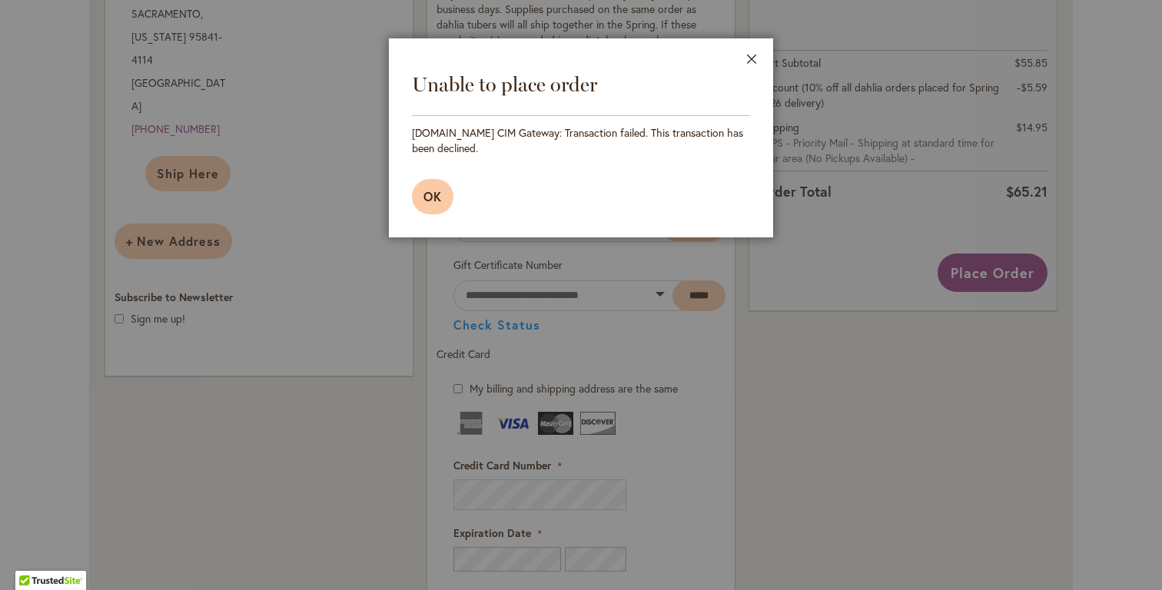
click at [433, 194] on span "OK" at bounding box center [432, 196] width 18 height 16
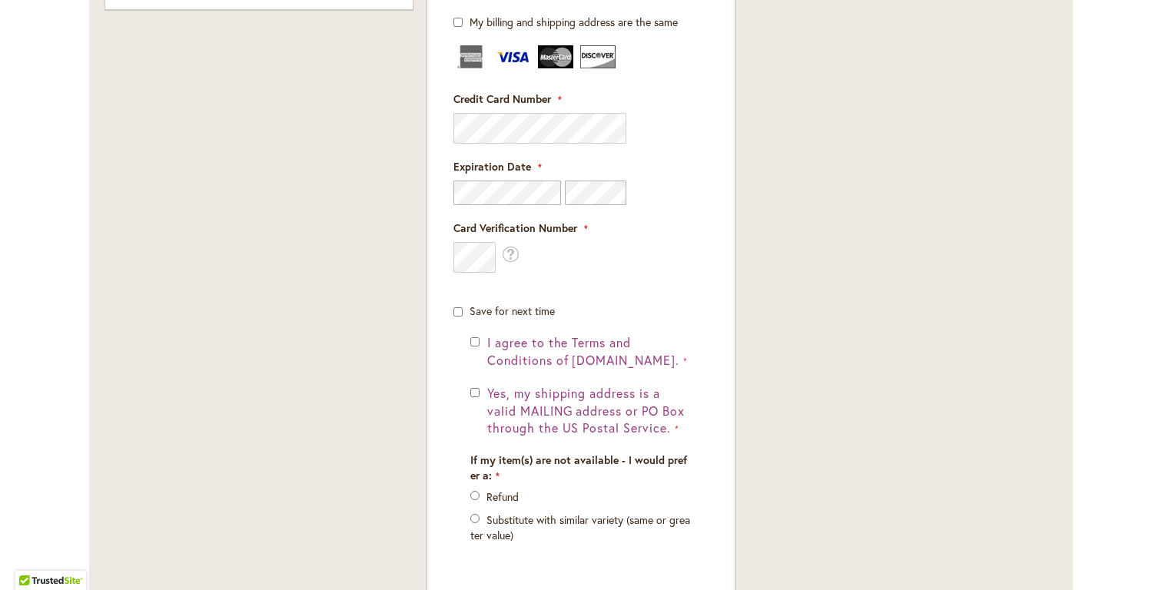
scroll to position [1020, 0]
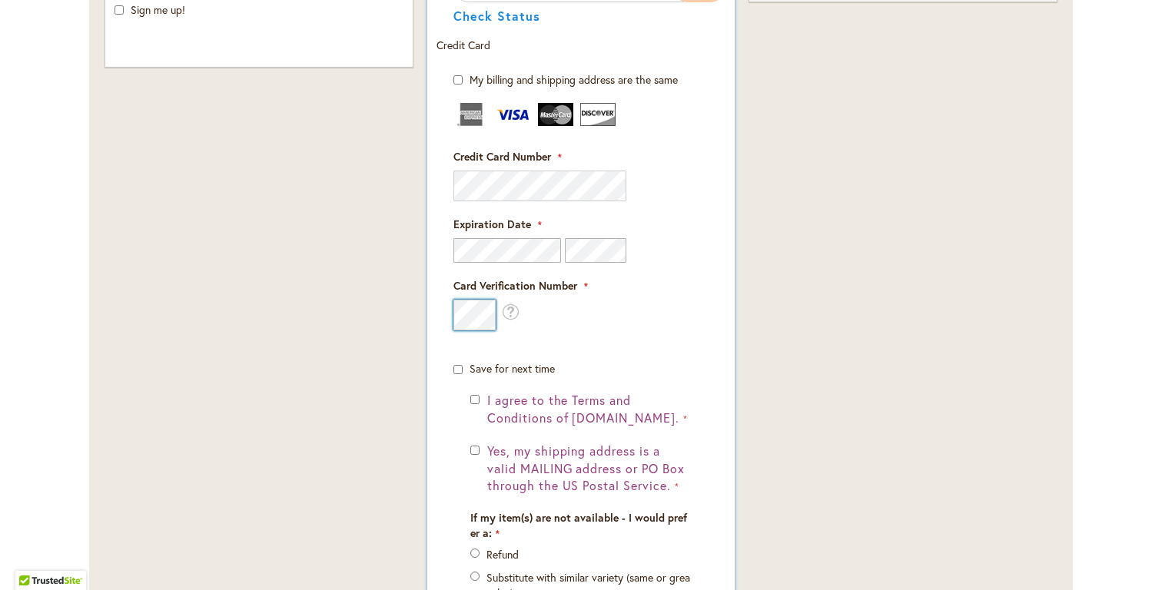
click at [443, 313] on form "**********" at bounding box center [580, 367] width 289 height 590
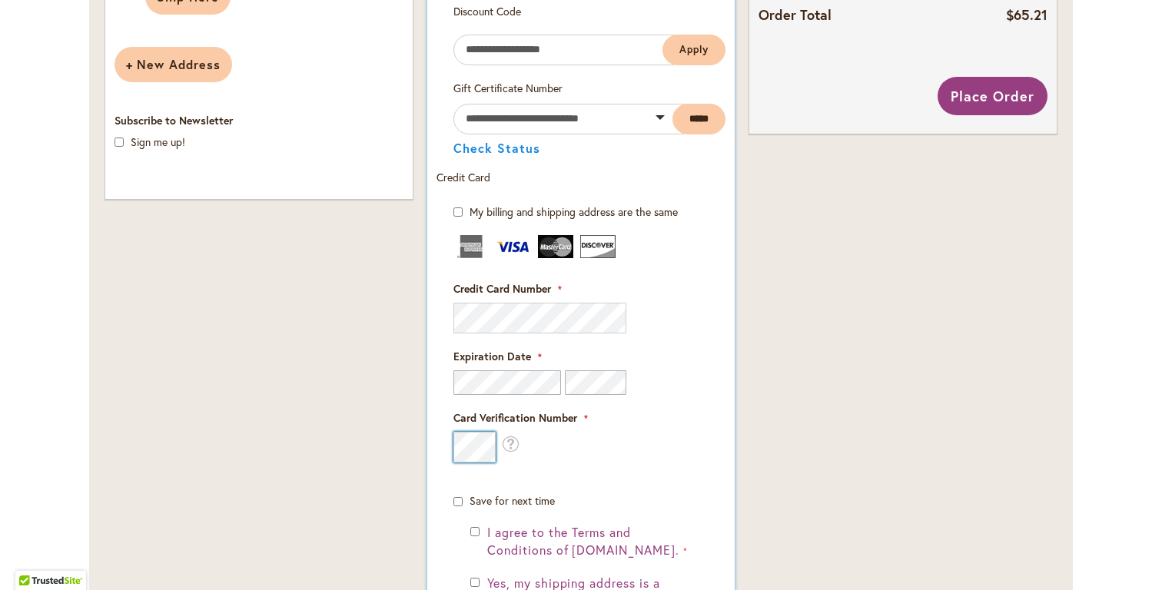
scroll to position [844, 0]
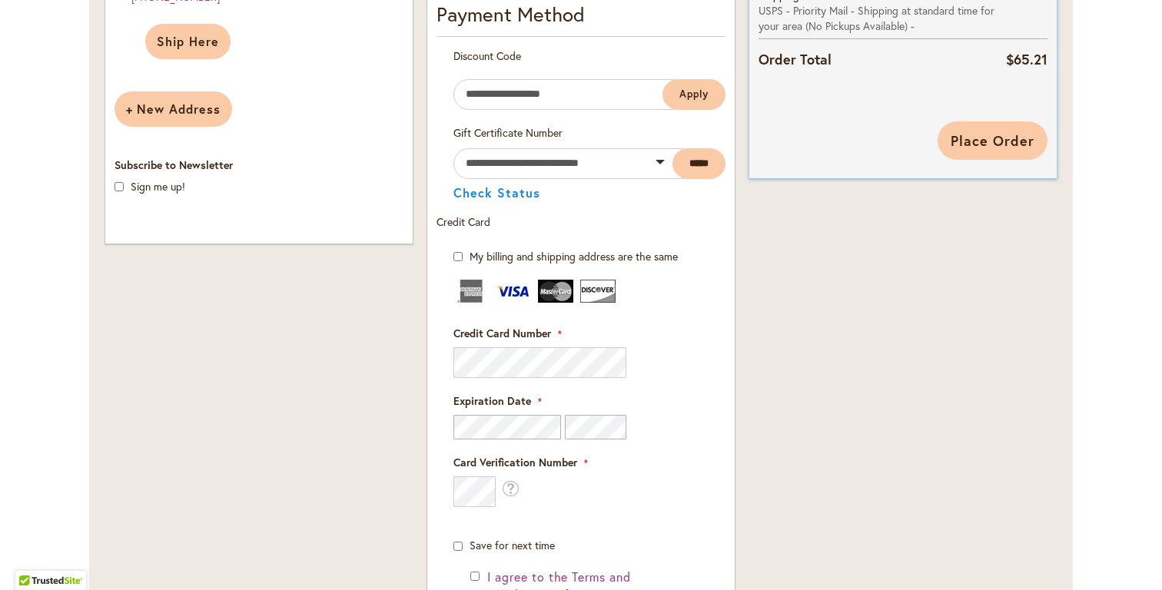
click at [980, 145] on span "Place Order" at bounding box center [992, 140] width 84 height 18
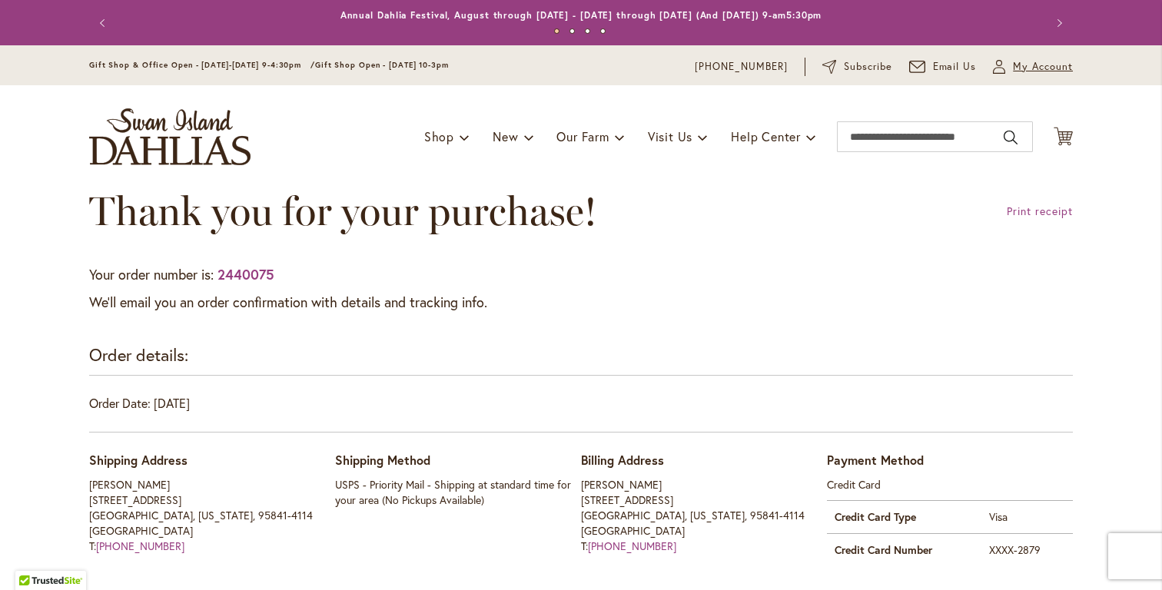
click at [1033, 67] on span "My Account" at bounding box center [1043, 66] width 60 height 15
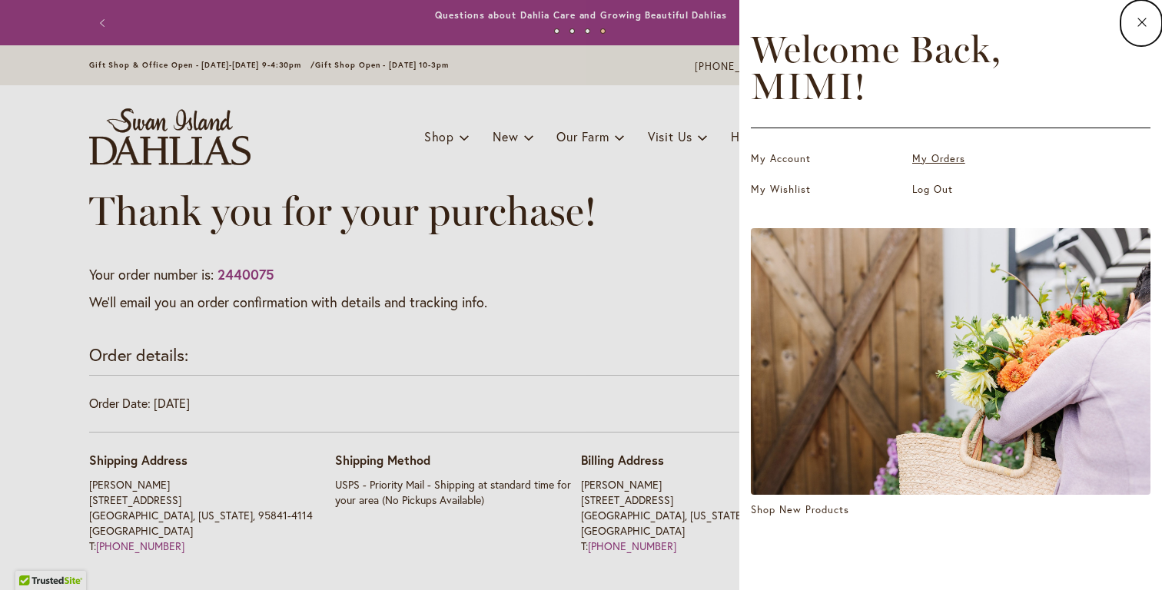
click at [927, 161] on link "My Orders" at bounding box center [989, 158] width 154 height 15
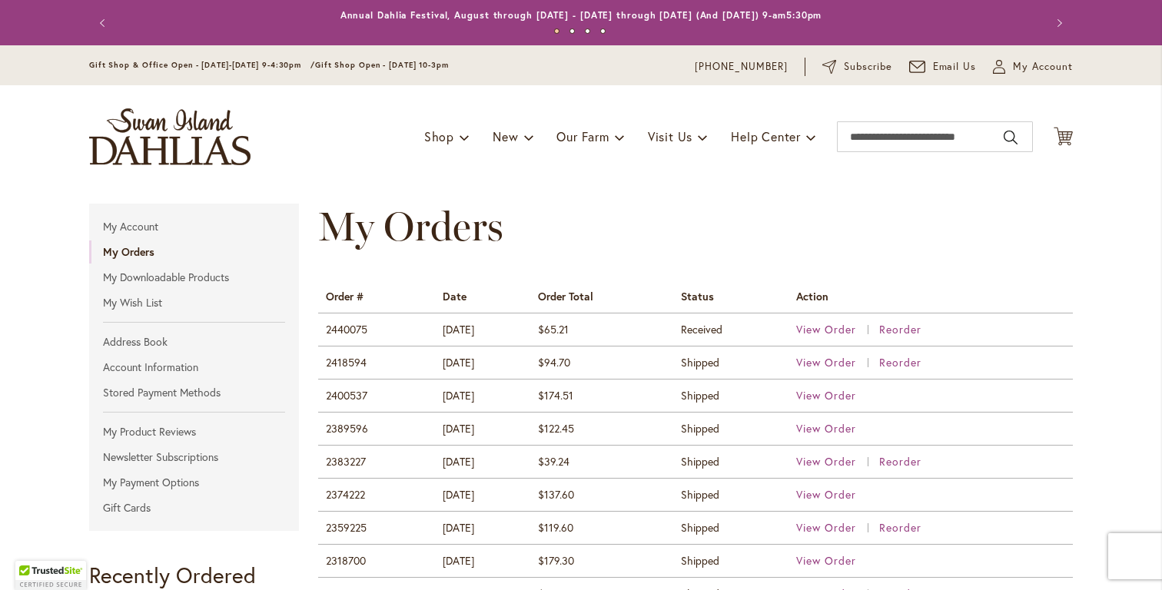
scroll to position [78, 0]
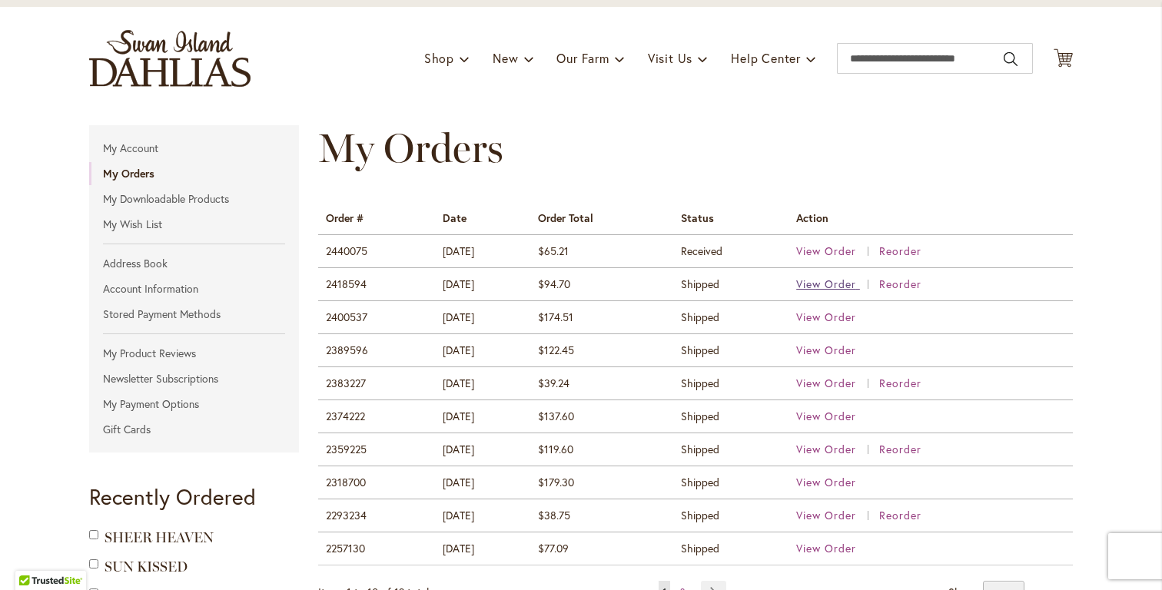
click at [824, 287] on span "View Order" at bounding box center [826, 284] width 60 height 15
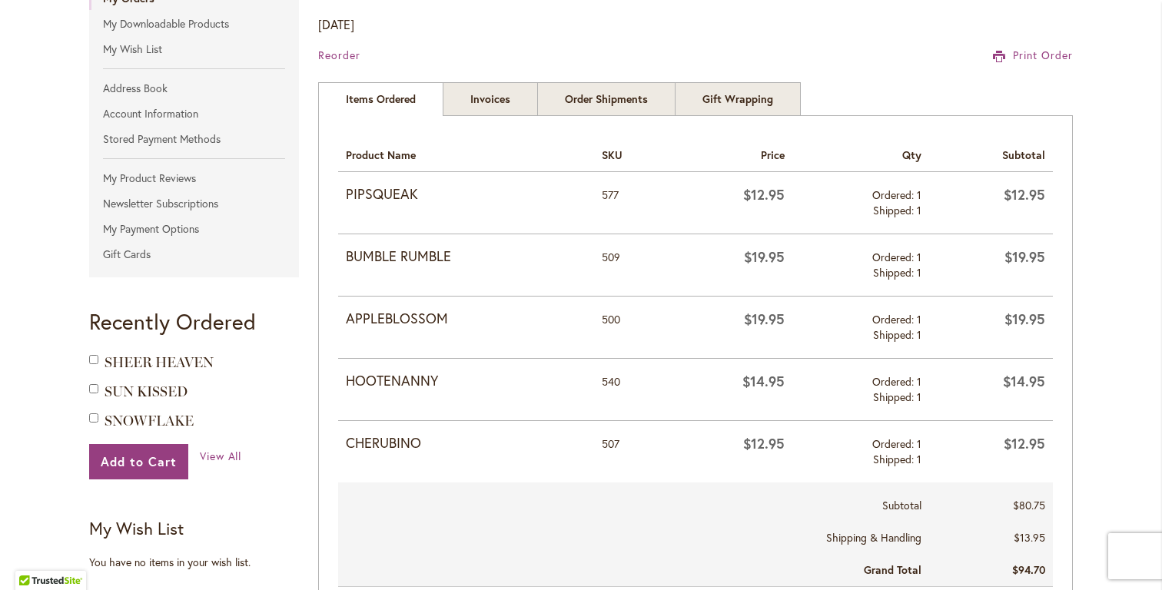
scroll to position [257, 0]
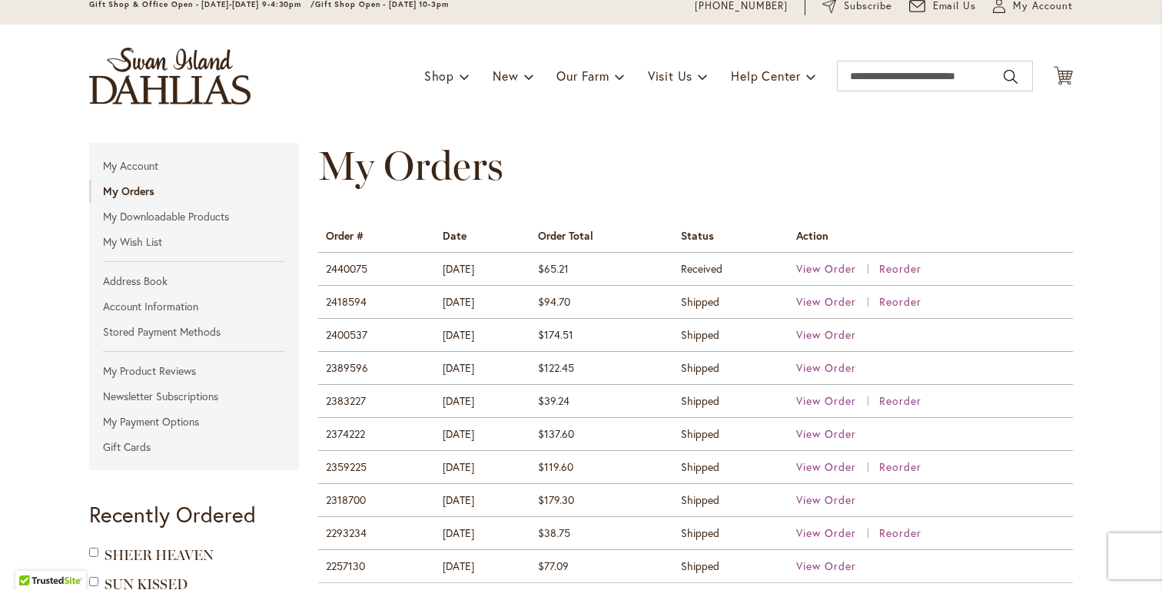
scroll to position [131, 0]
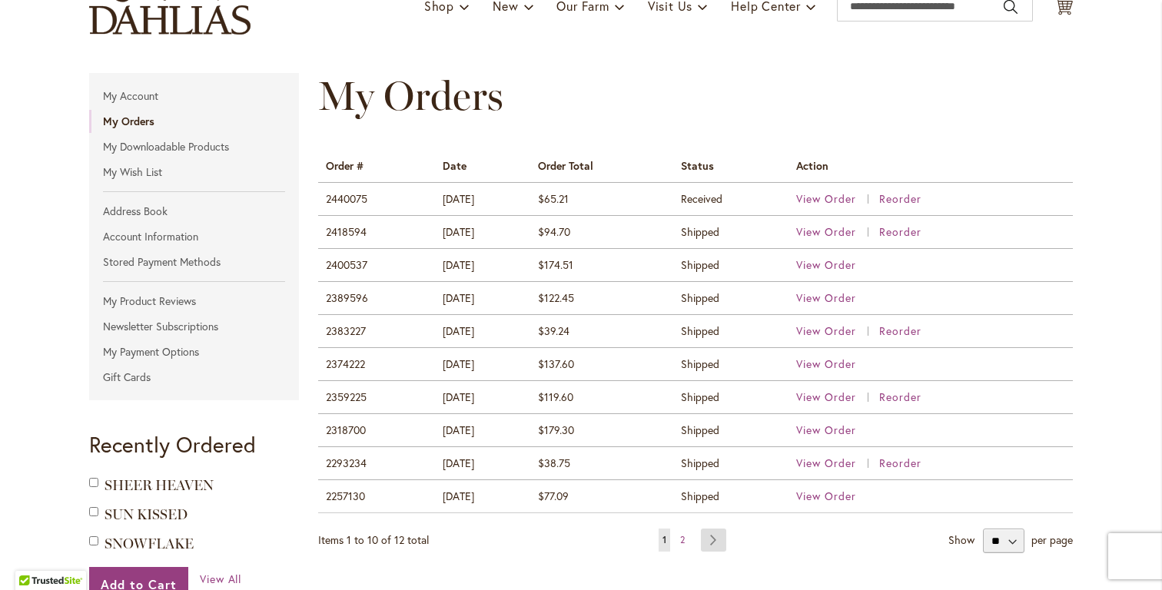
click at [708, 542] on link "Page Next" at bounding box center [713, 540] width 25 height 23
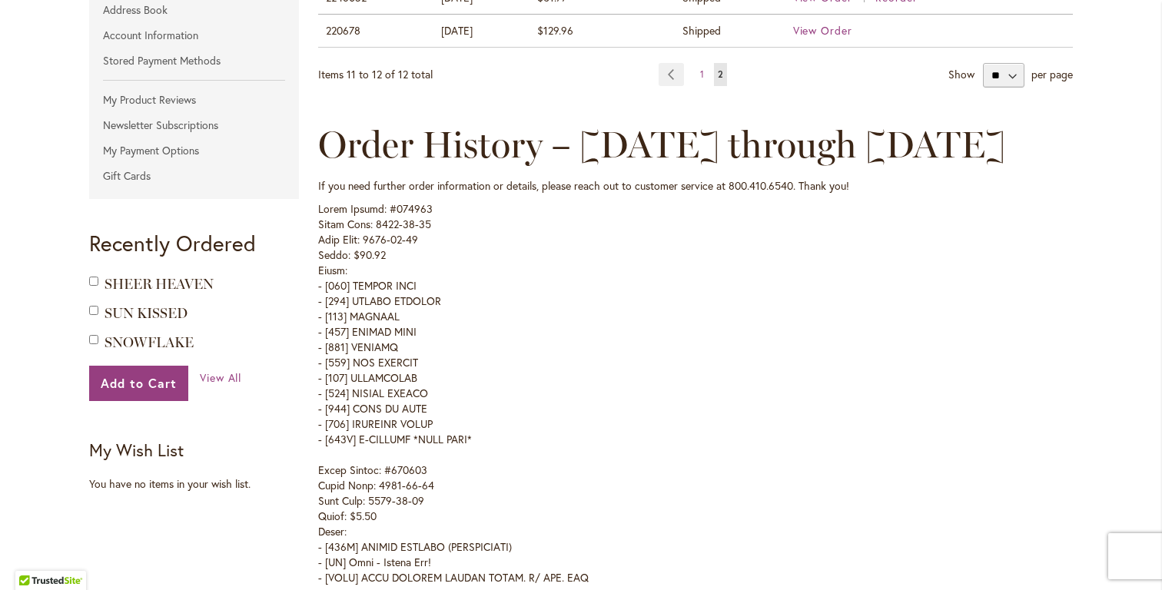
scroll to position [564, 0]
